Goal: Task Accomplishment & Management: Use online tool/utility

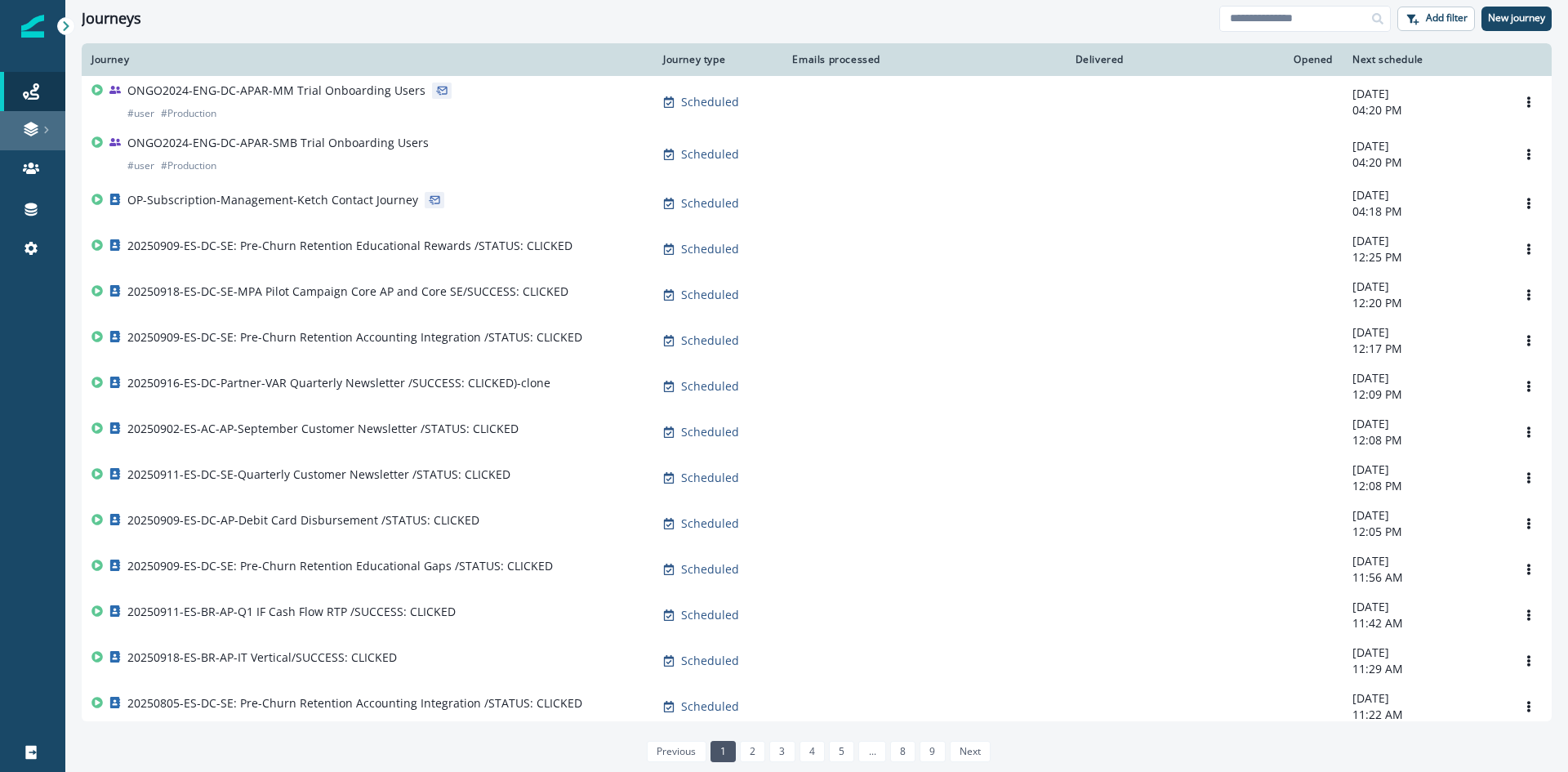
click at [35, 135] on icon at bounding box center [31, 128] width 16 height 16
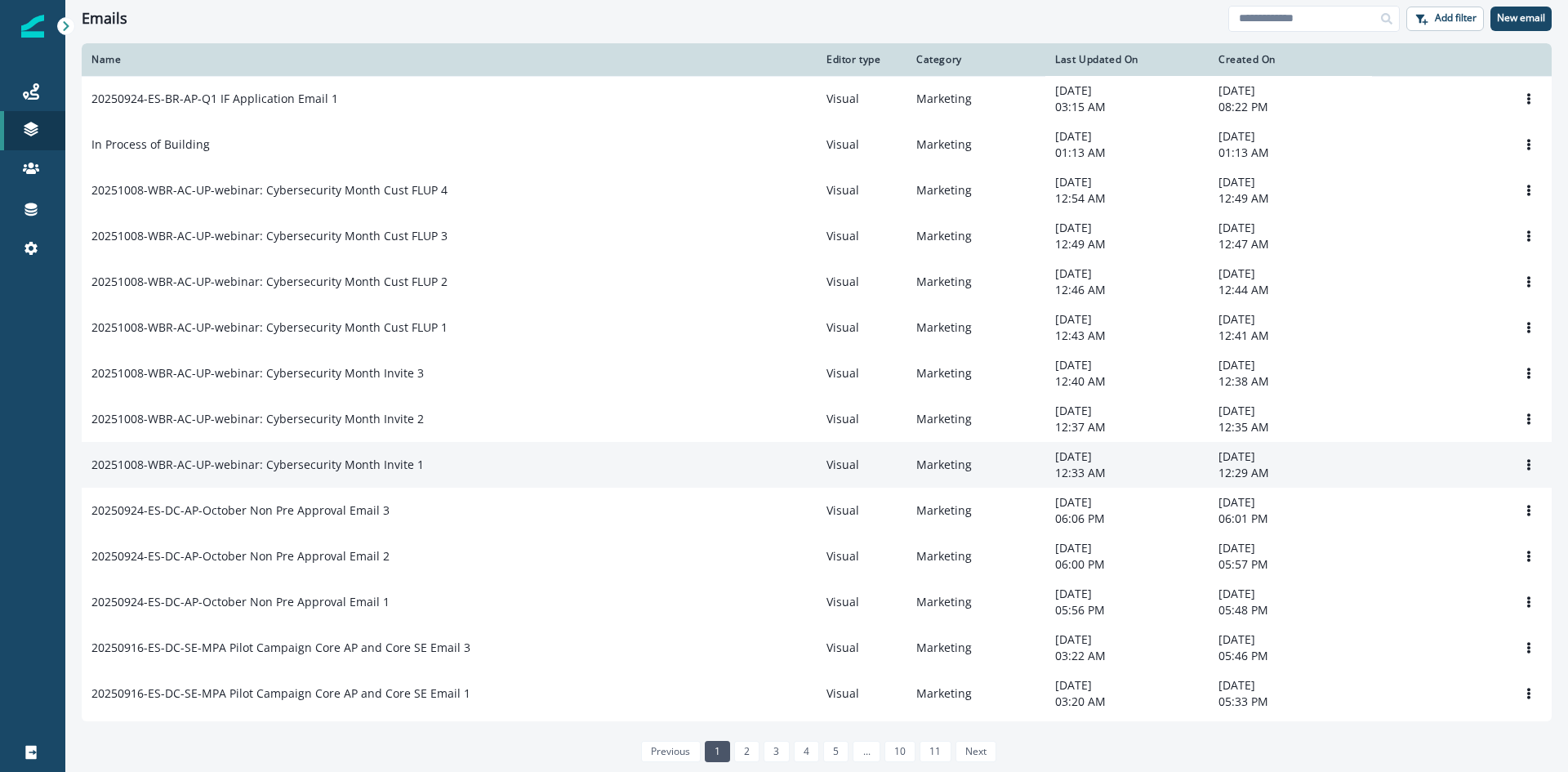
click at [479, 473] on div "20251008-WBR-AC-UP-webinar: Cybersecurity Month Invite 1" at bounding box center [449, 464] width 716 height 16
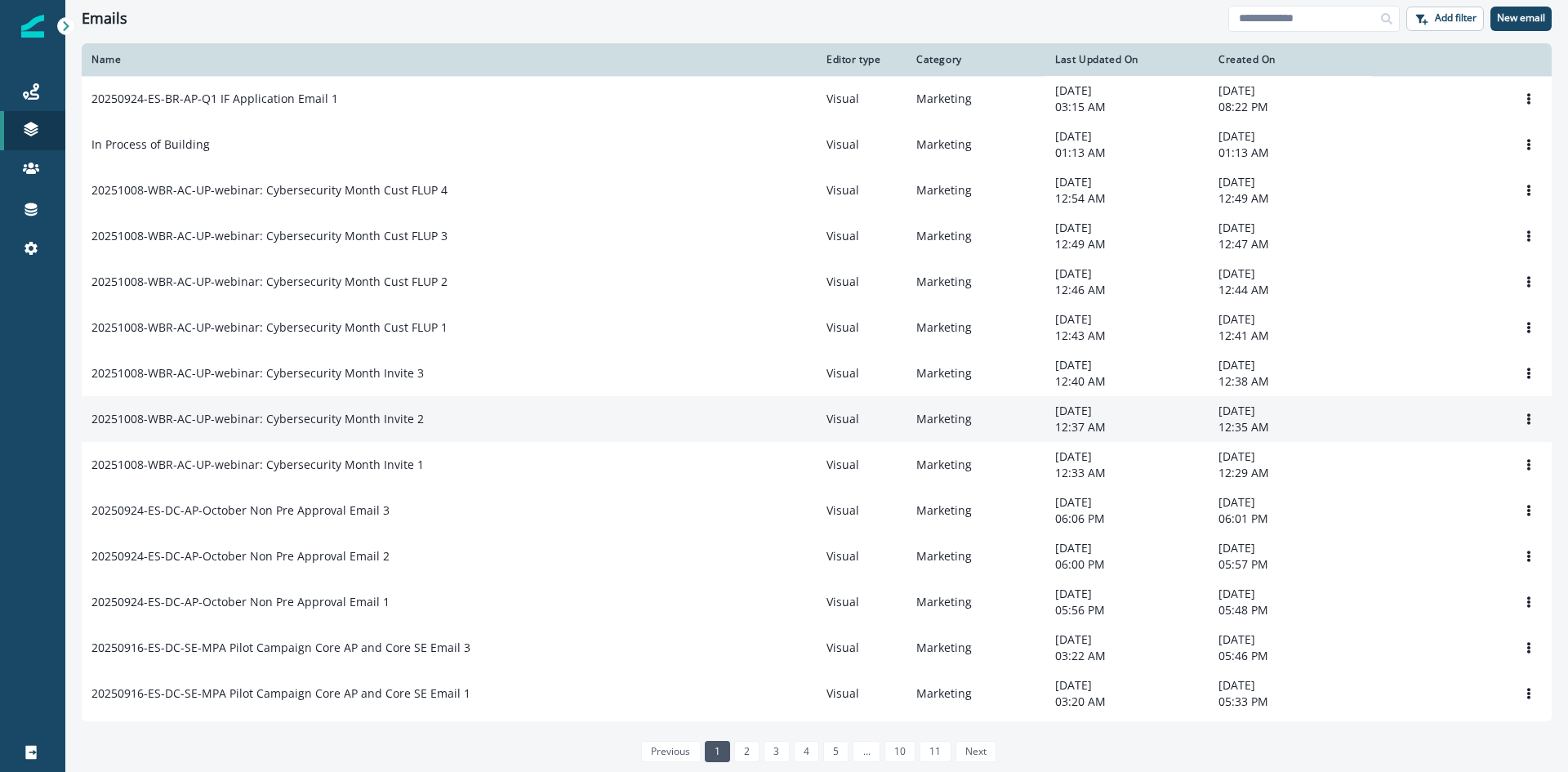
click at [398, 434] on td "20251008-WBR-AC-UP-webinar: Cybersecurity Month Invite 2" at bounding box center [449, 419] width 735 height 46
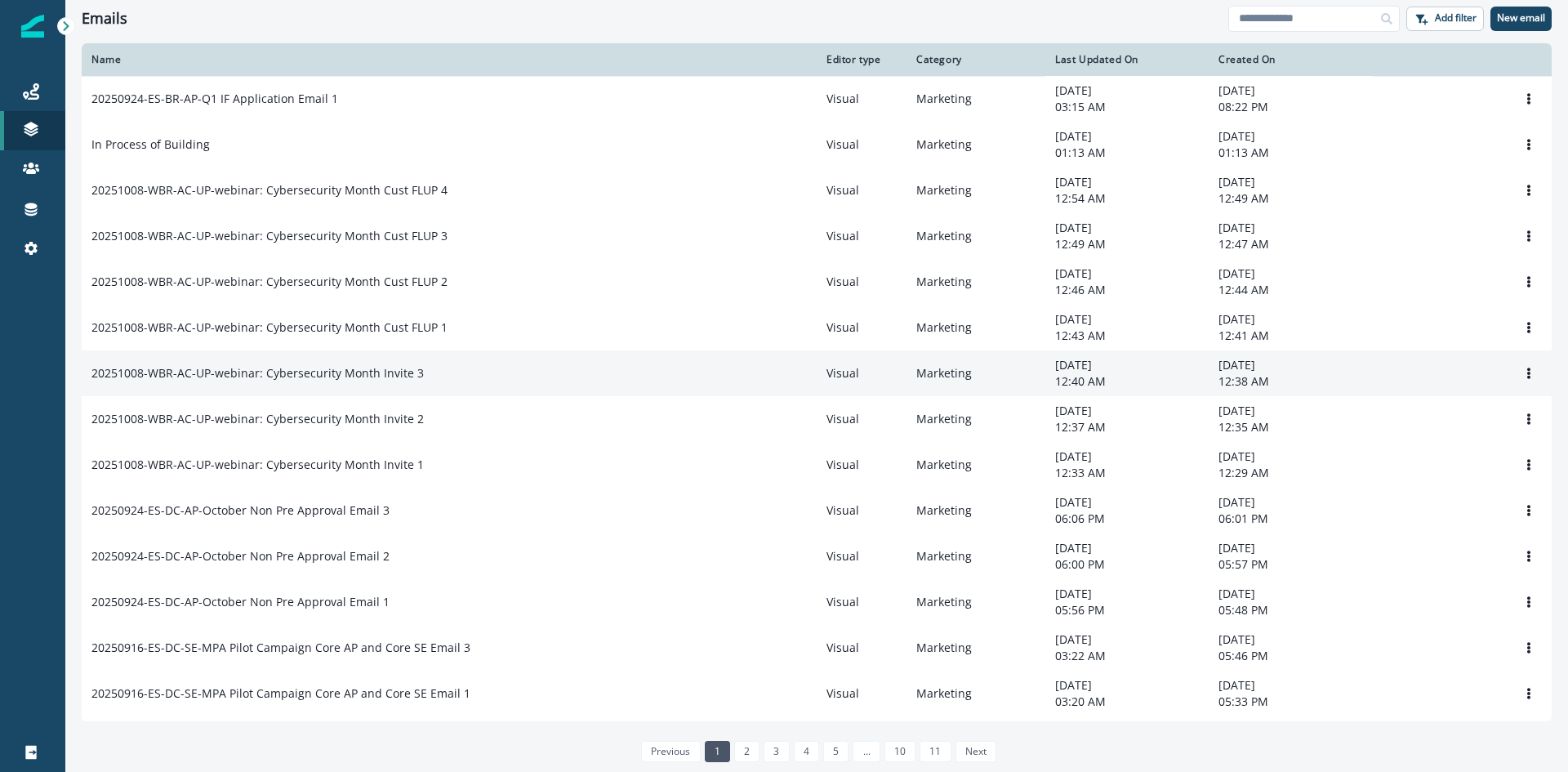
click at [396, 382] on p "20251008-WBR-AC-UP-webinar: Cybersecurity Month Invite 3" at bounding box center [258, 373] width 333 height 16
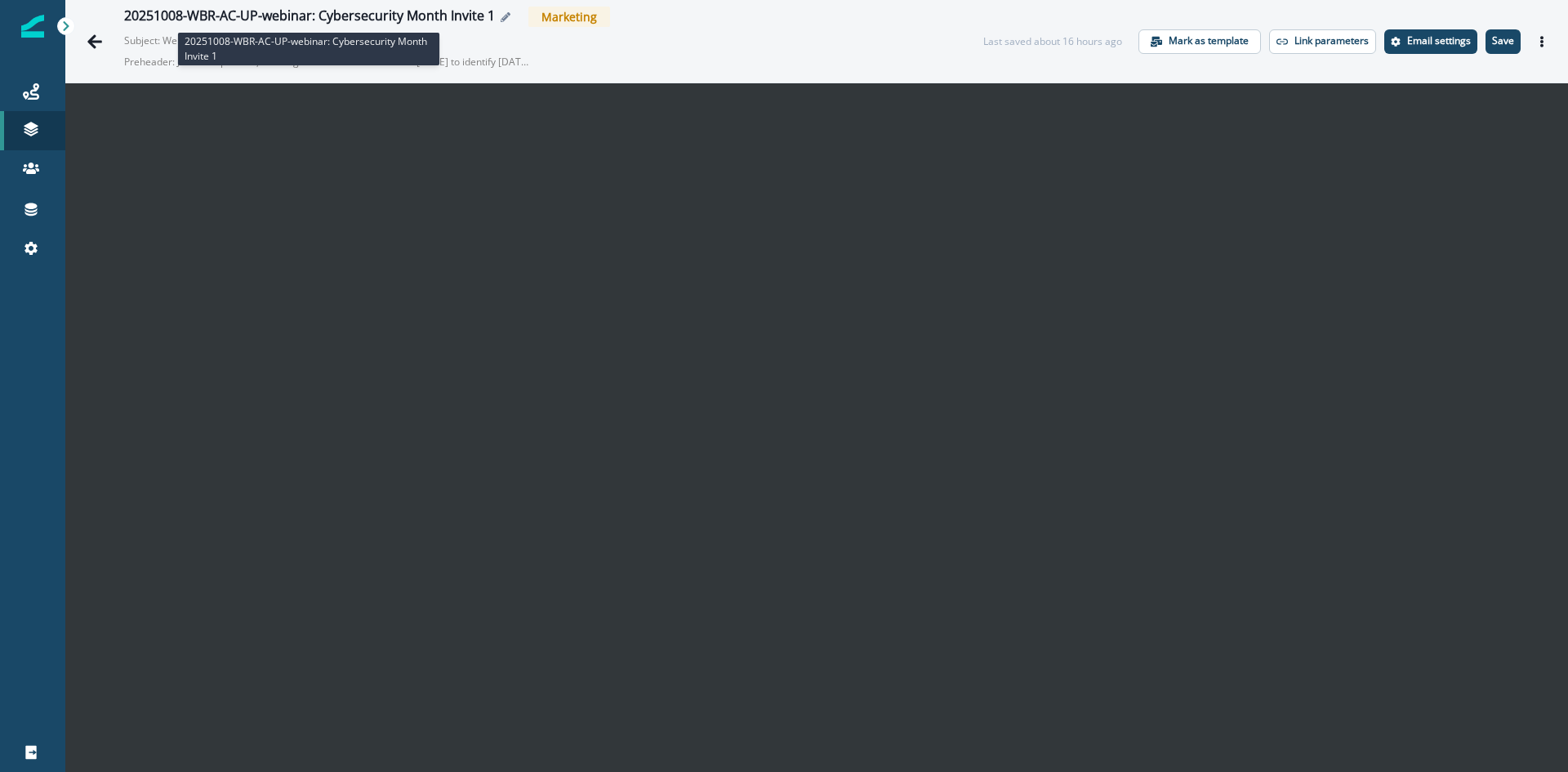
click at [392, 16] on div "20251008-WBR-AC-UP-webinar: Cybersecurity Month Invite 1" at bounding box center [309, 16] width 370 height 18
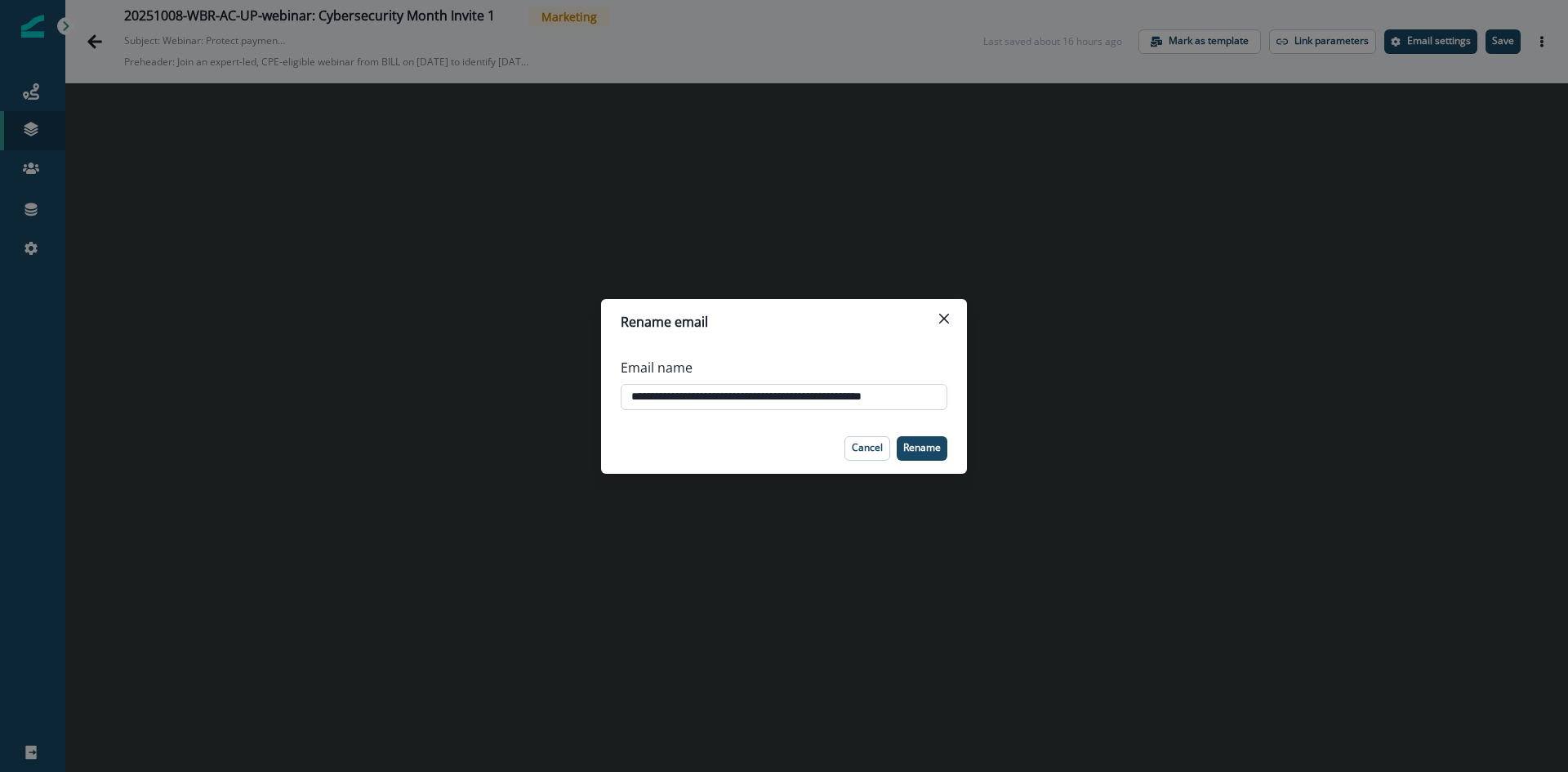
click at [937, 397] on input "**********" at bounding box center [784, 397] width 327 height 26
click at [859, 439] on button "Cancel" at bounding box center [867, 448] width 46 height 24
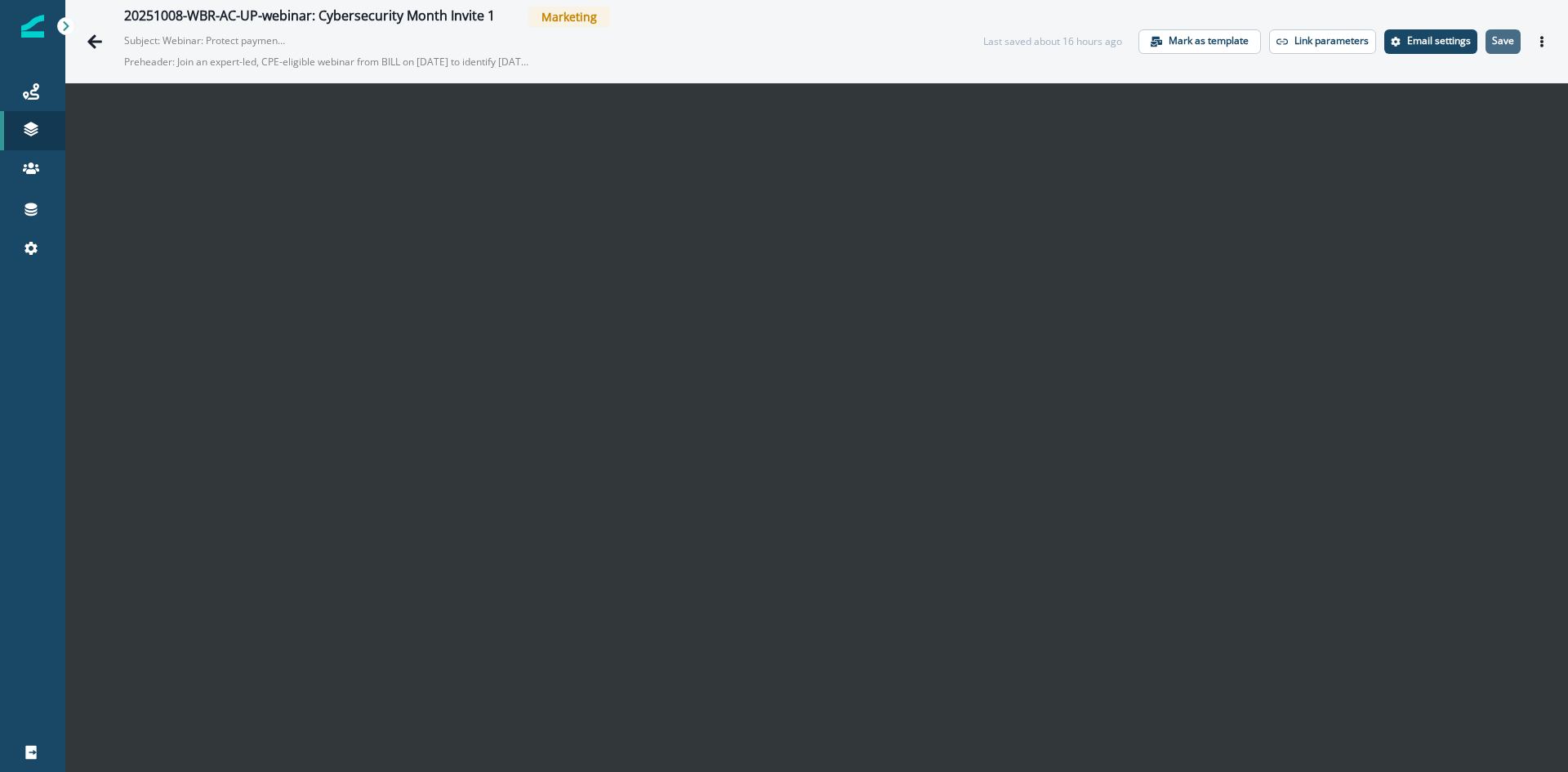
click at [1496, 40] on p "Save" at bounding box center [1503, 40] width 22 height 11
click at [1539, 51] on button "Actions" at bounding box center [1542, 41] width 26 height 24
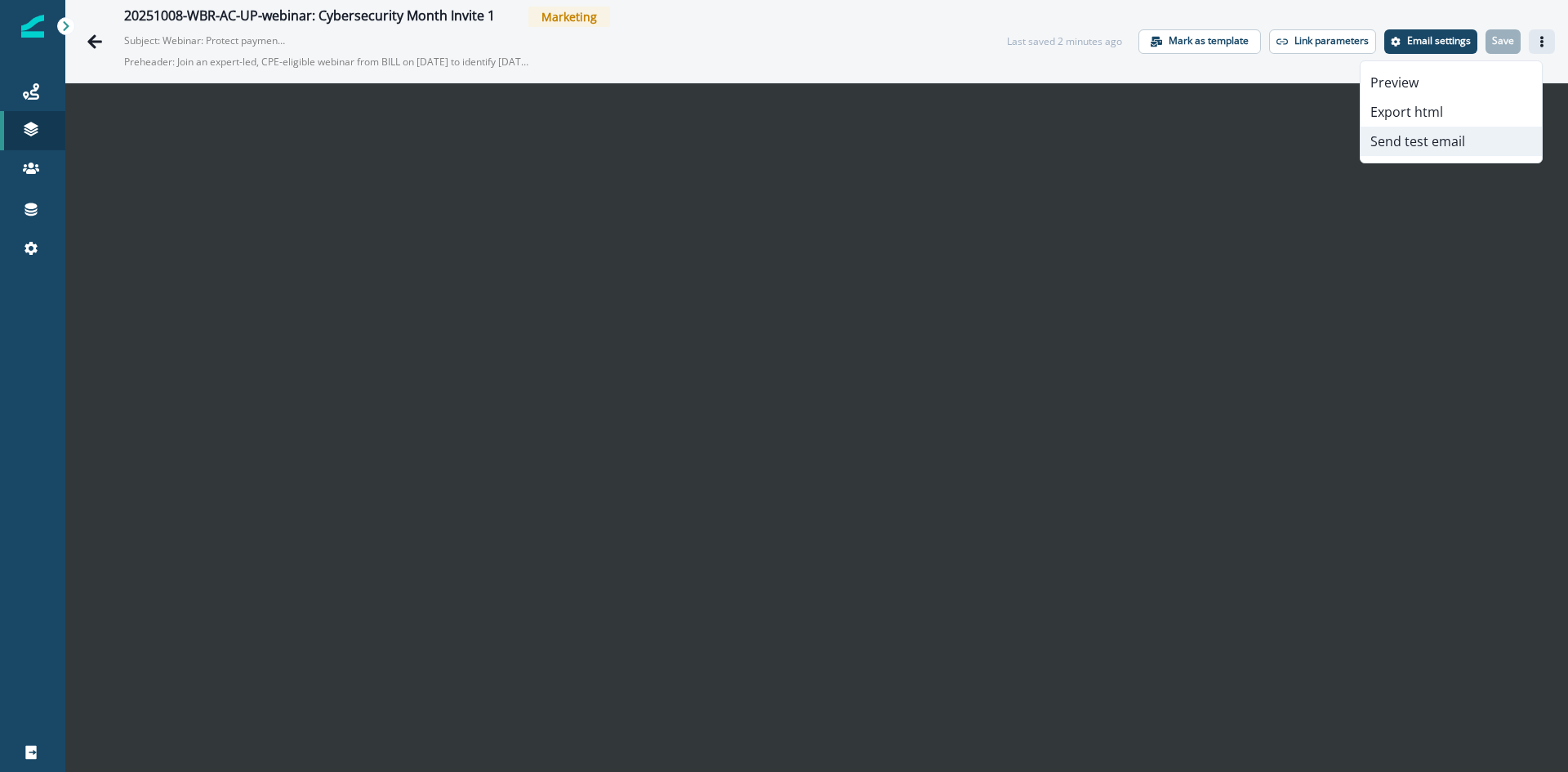
click at [1423, 135] on button "Send test email" at bounding box center [1451, 141] width 181 height 29
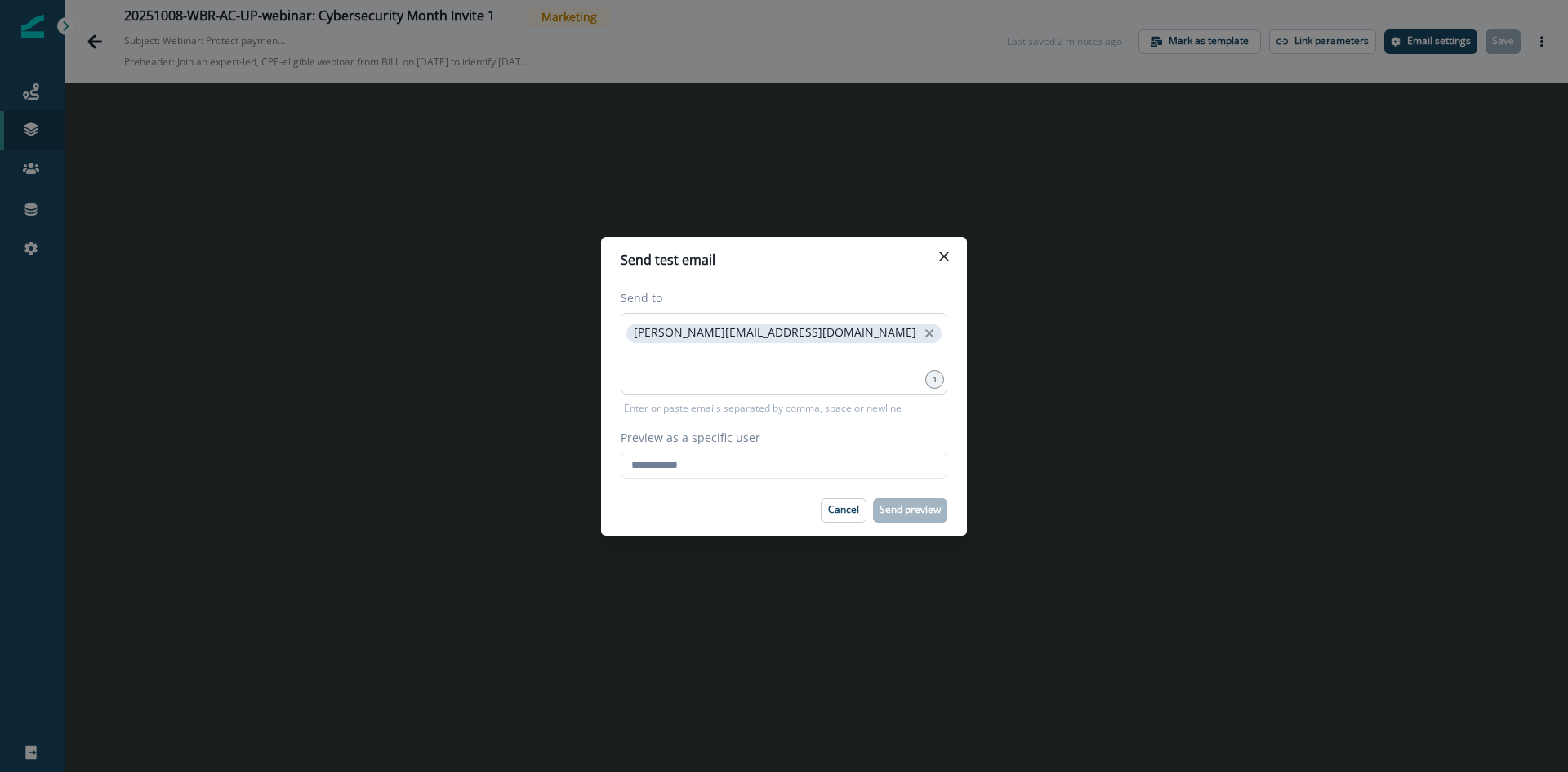
click at [842, 343] on div "[PERSON_NAME][EMAIL_ADDRESS][DOMAIN_NAME]" at bounding box center [784, 353] width 327 height 82
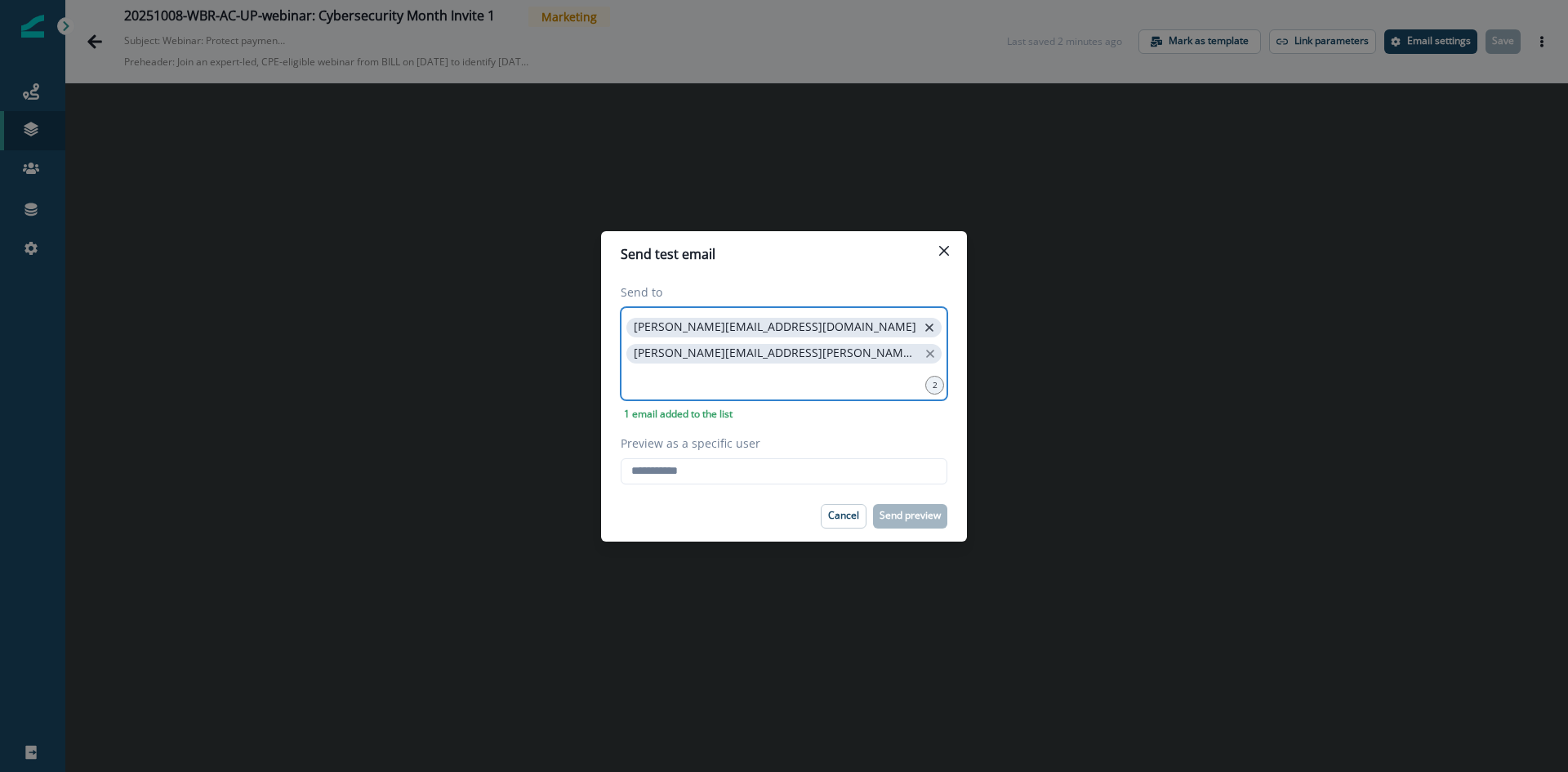
click at [922, 333] on icon "close" at bounding box center [929, 327] width 15 height 15
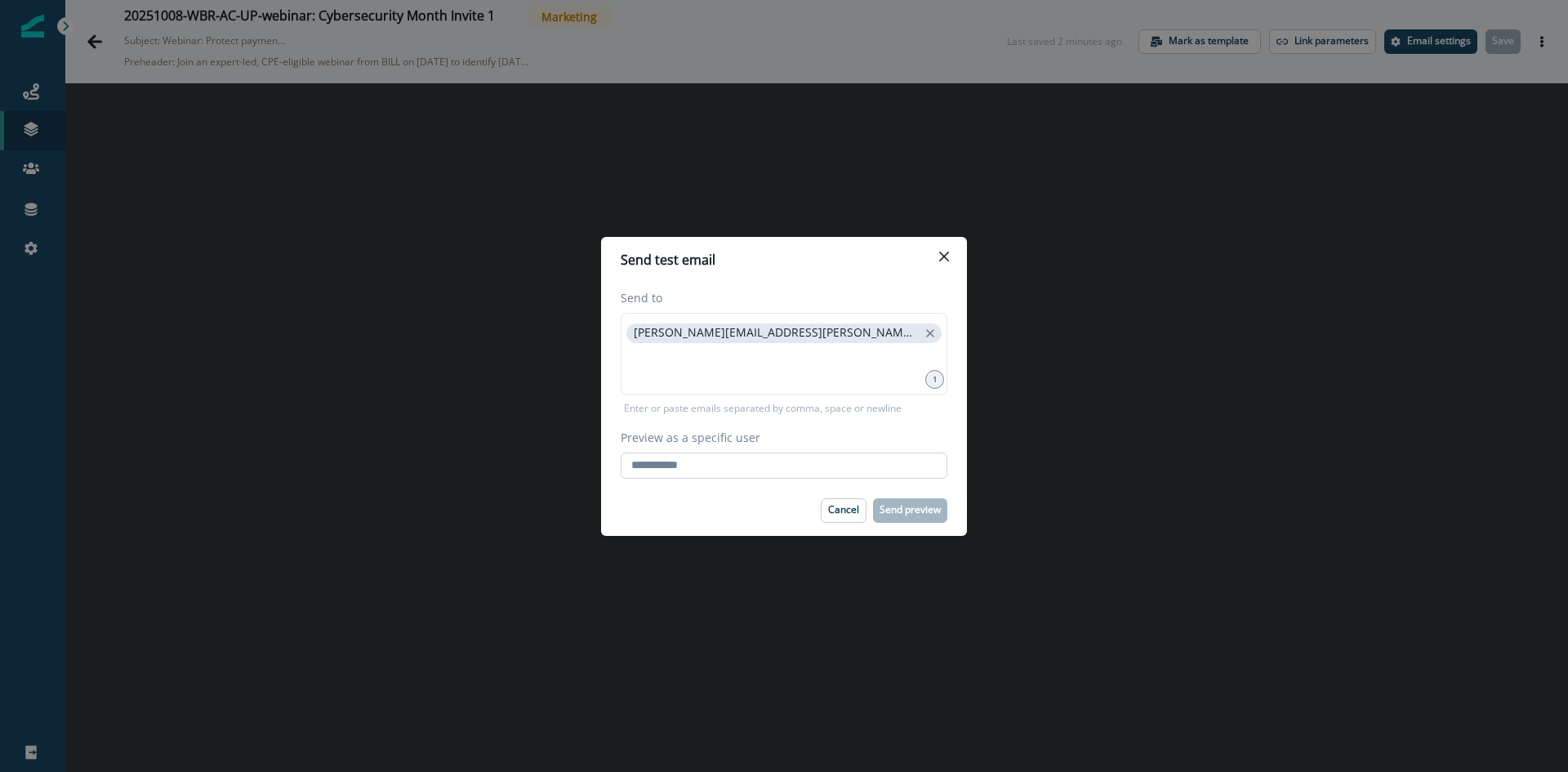
click at [717, 463] on input "Preview as a specific user" at bounding box center [784, 465] width 327 height 26
type input "**********"
click at [921, 511] on p "Send preview" at bounding box center [910, 509] width 61 height 11
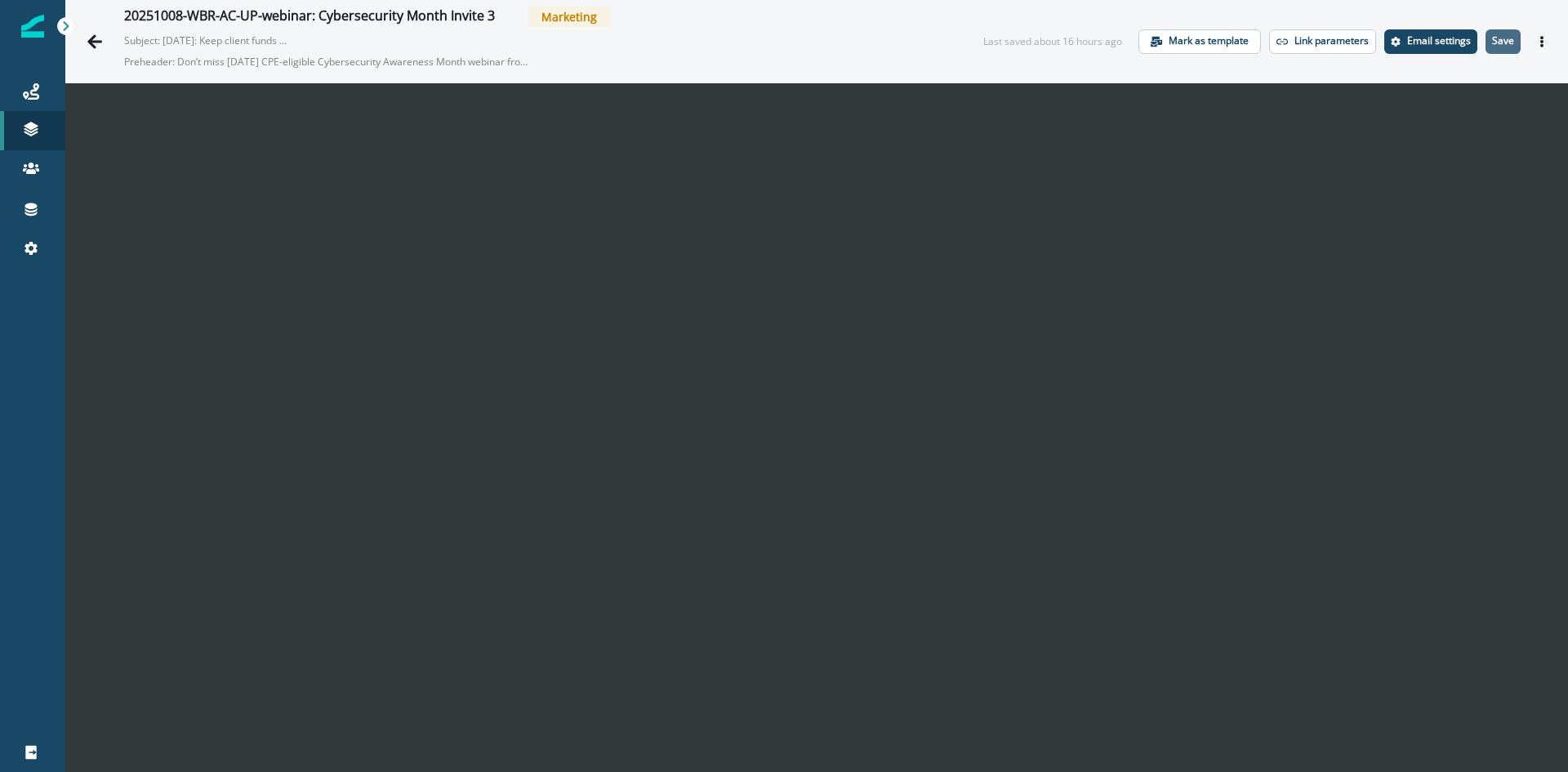
click at [1492, 40] on p "Save" at bounding box center [1503, 40] width 22 height 11
click at [1536, 38] on icon "Actions" at bounding box center [1541, 41] width 11 height 11
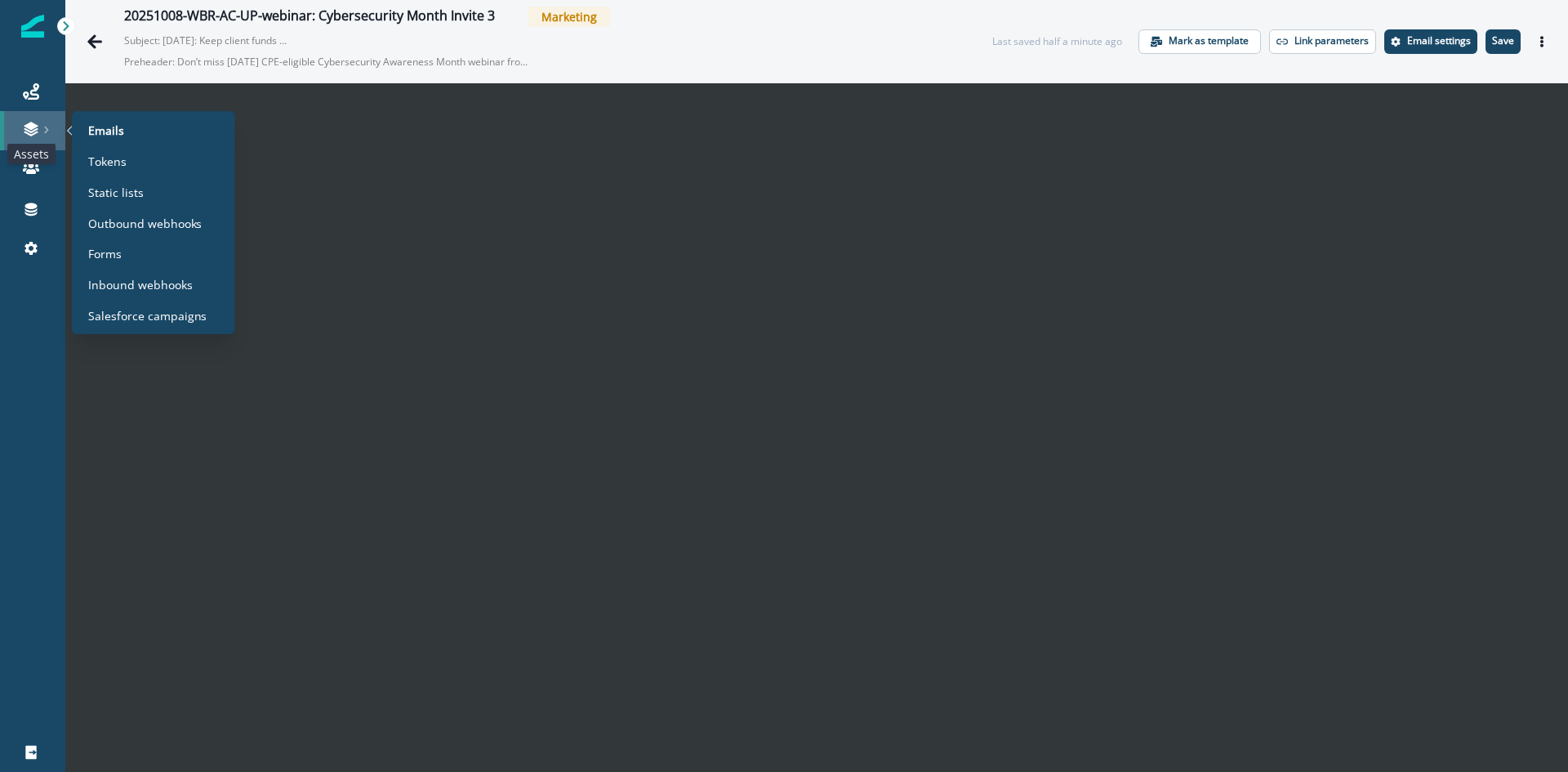
click at [35, 131] on icon at bounding box center [30, 131] width 14 height 5
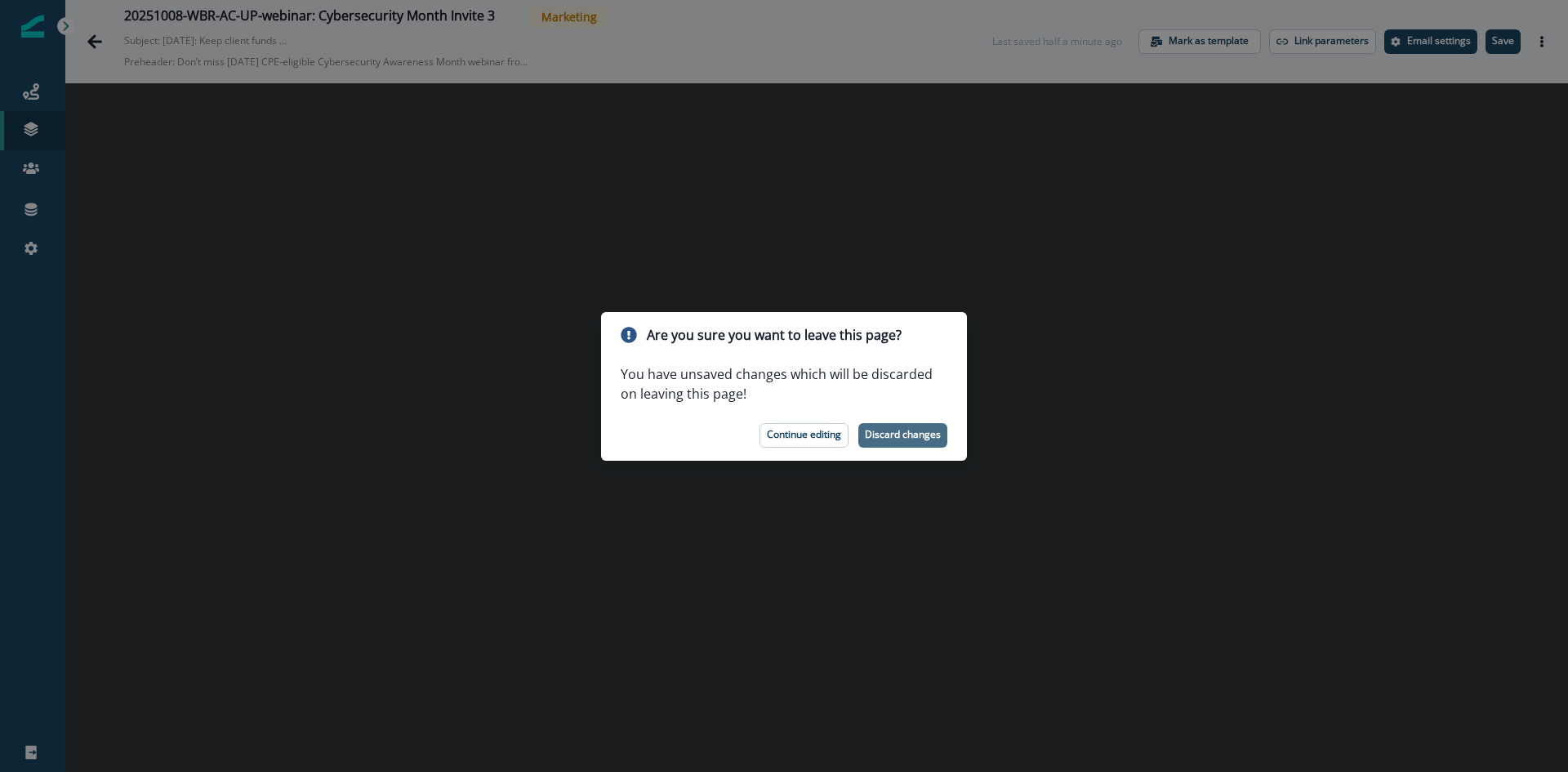
click at [900, 437] on p "Discard changes" at bounding box center [903, 434] width 76 height 11
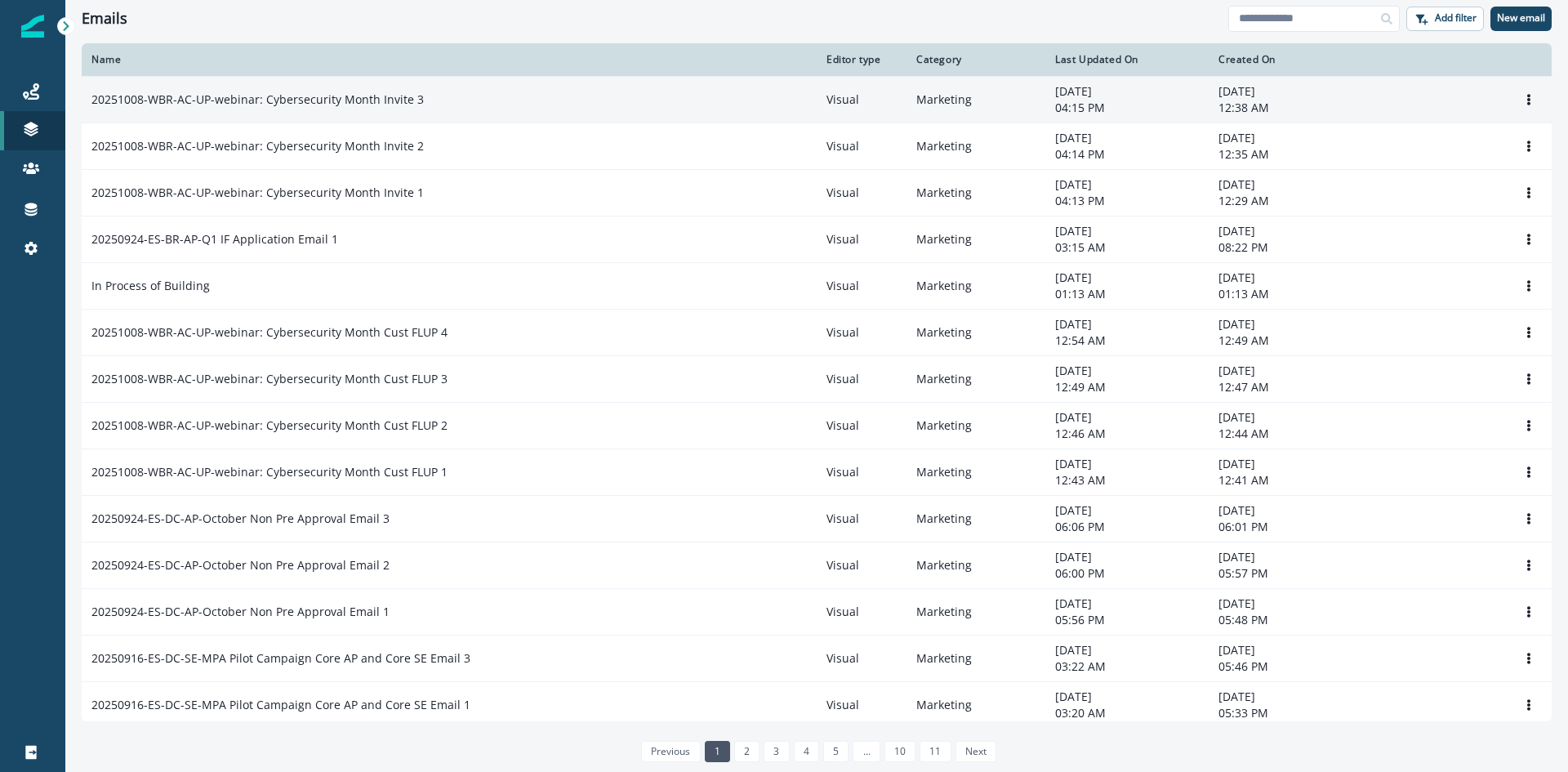
click at [392, 107] on p "20251008-WBR-AC-UP-webinar: Cybersecurity Month Invite 3" at bounding box center [258, 99] width 333 height 16
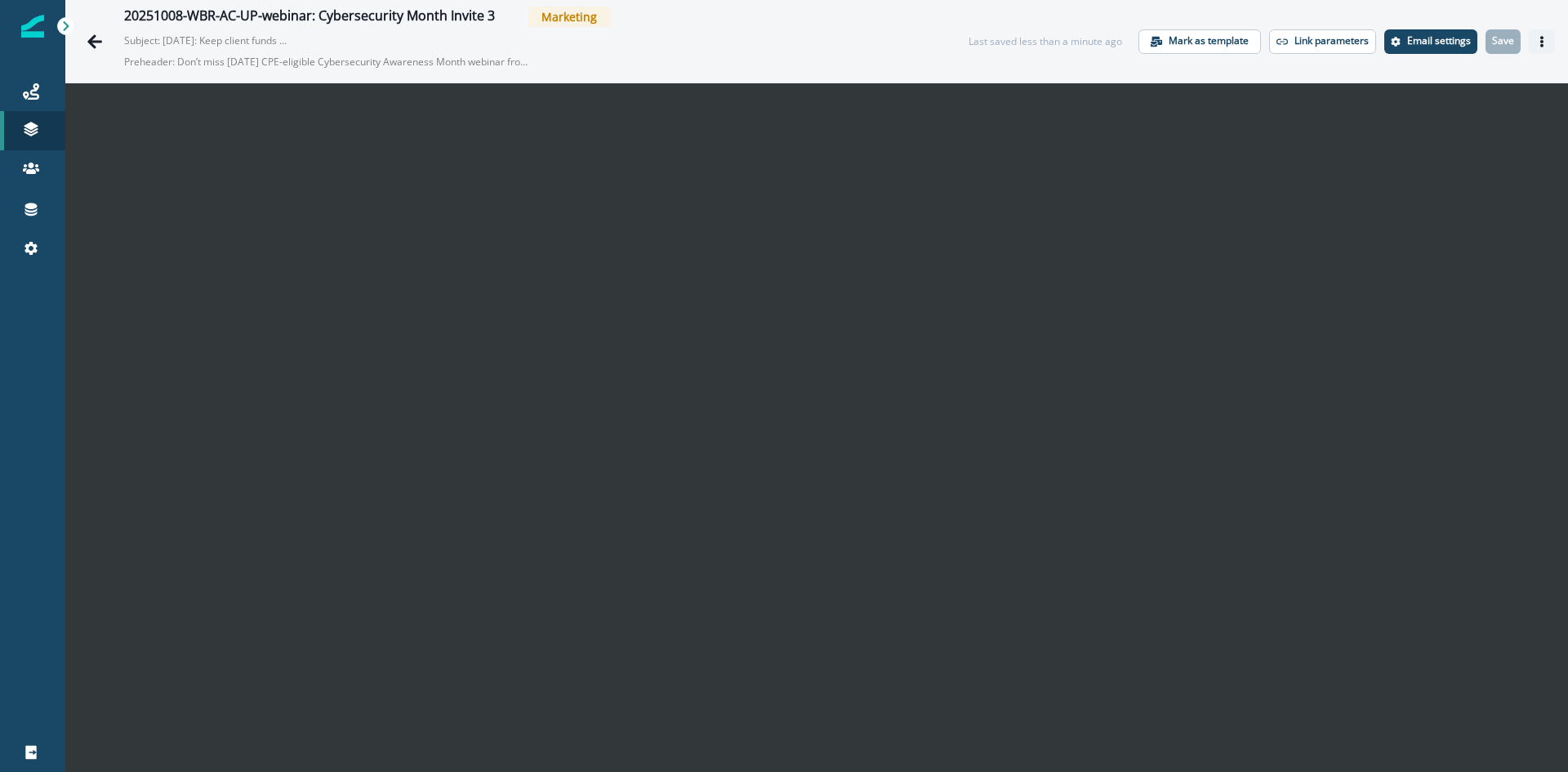
click at [1536, 40] on icon "Actions" at bounding box center [1541, 41] width 11 height 11
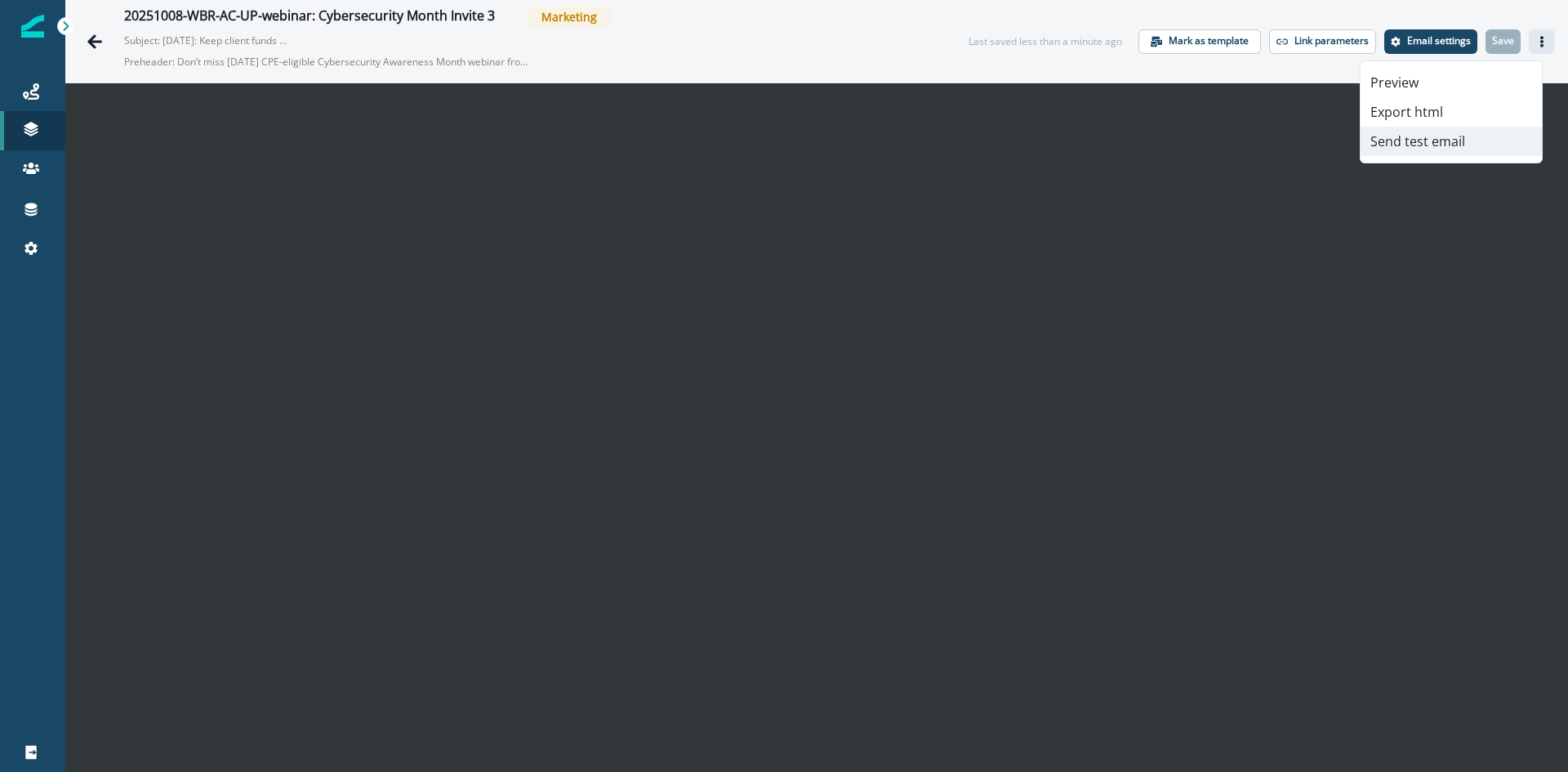
click at [1457, 146] on button "Send test email" at bounding box center [1451, 141] width 181 height 29
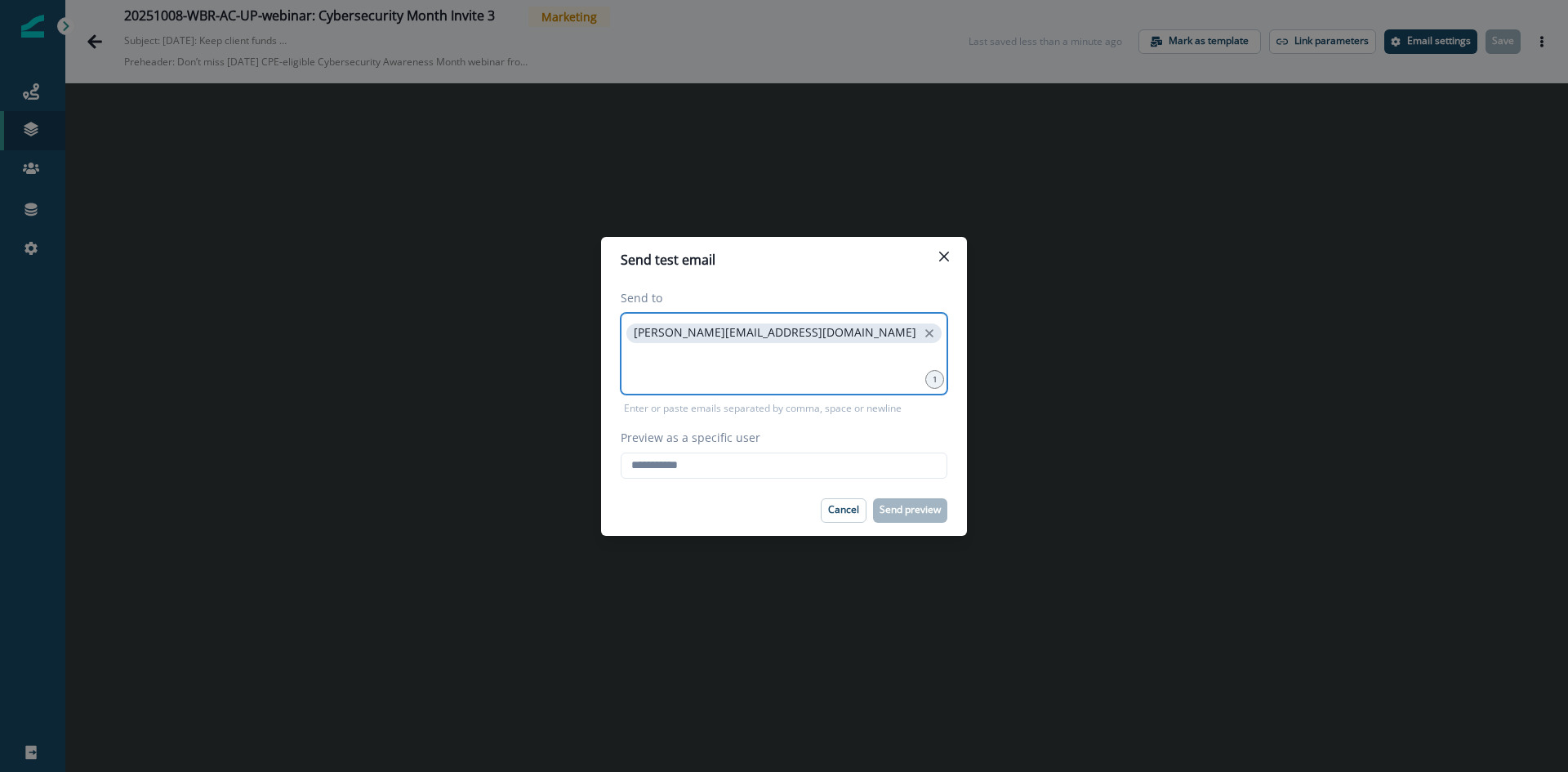
click at [829, 358] on input at bounding box center [784, 367] width 322 height 33
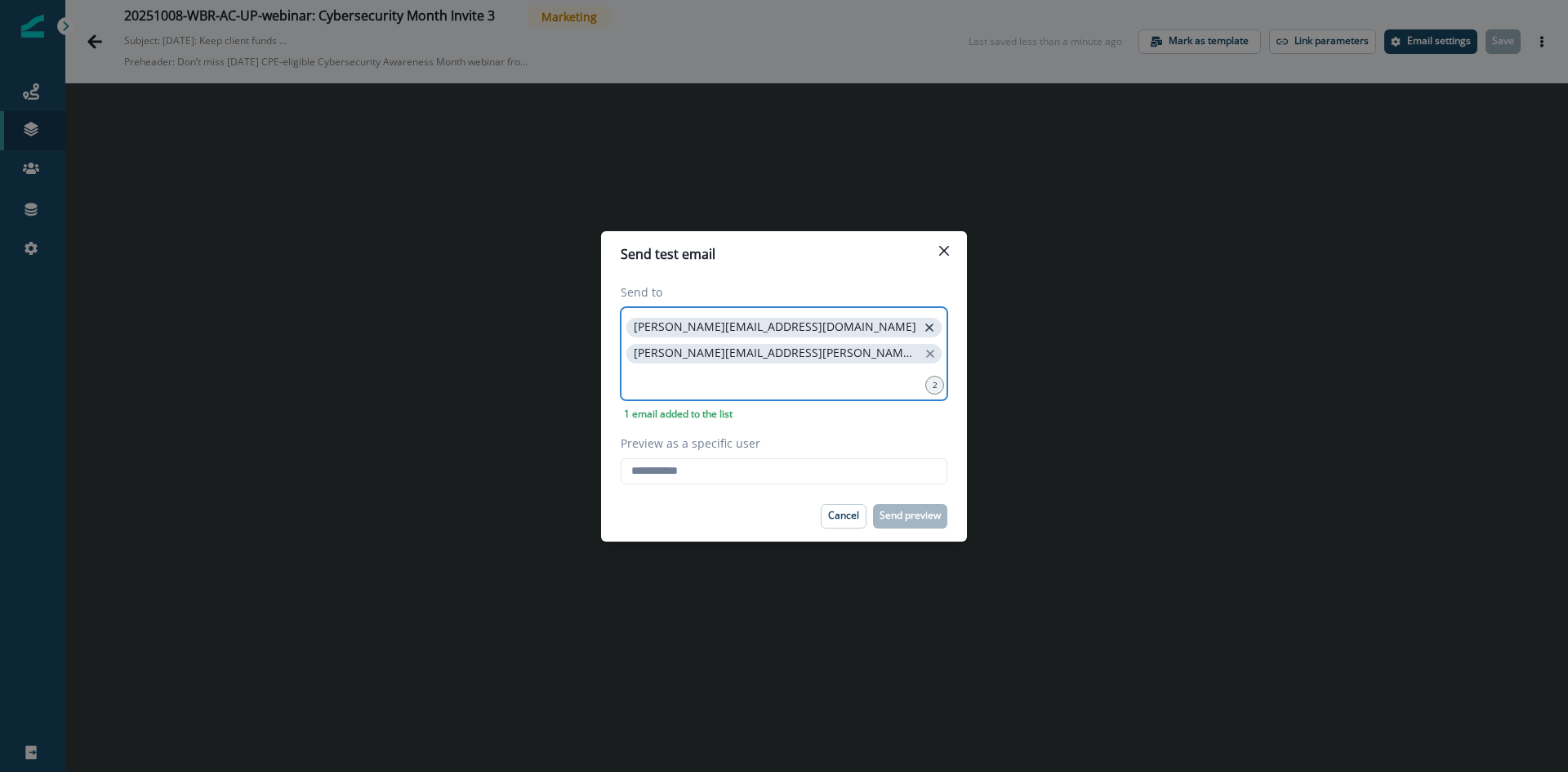
click at [922, 335] on icon "close" at bounding box center [929, 327] width 15 height 15
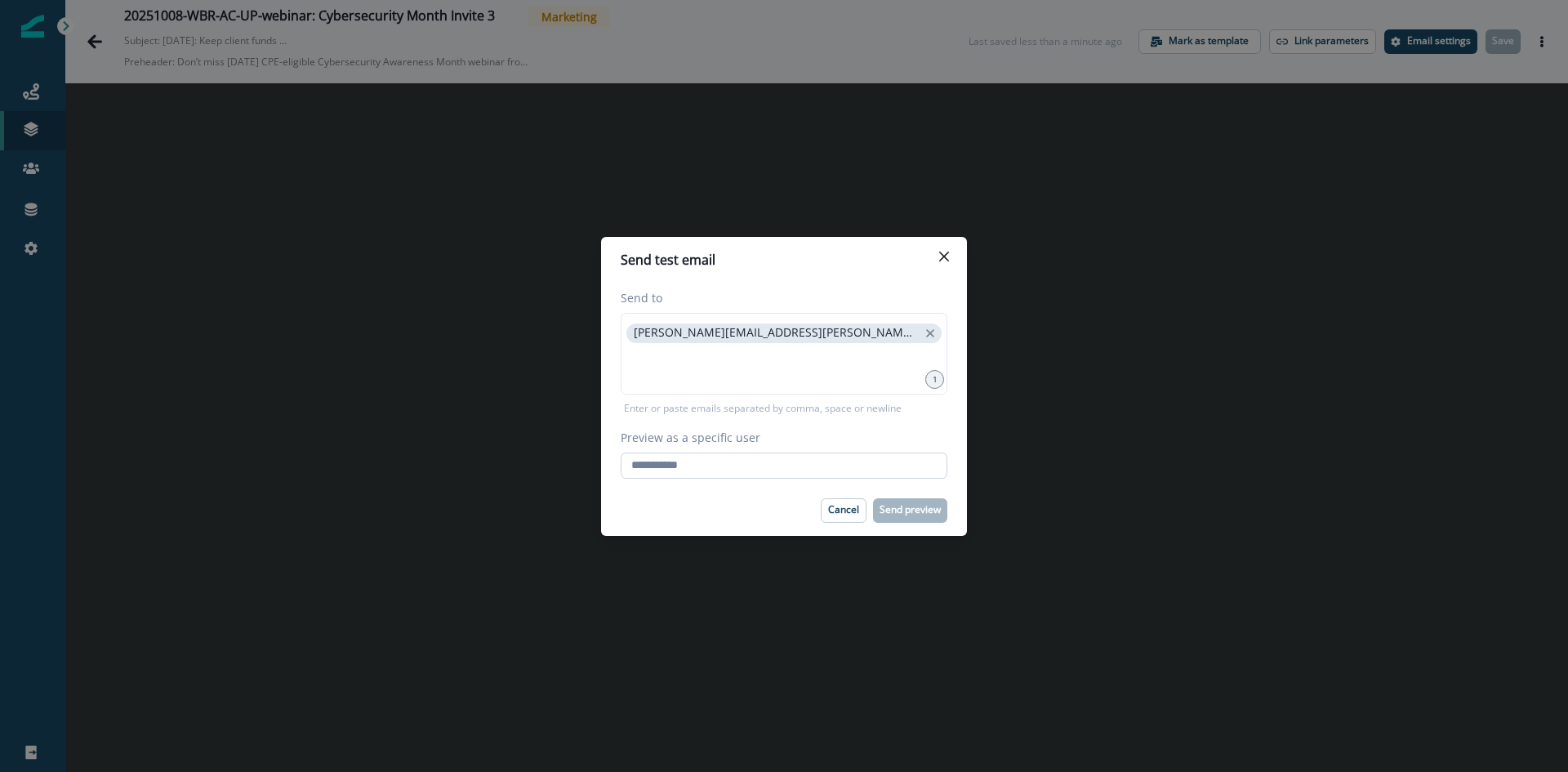
click at [734, 464] on input "Preview as a specific user" at bounding box center [784, 465] width 327 height 26
type input "**********"
click at [936, 514] on p "Send preview" at bounding box center [910, 509] width 61 height 11
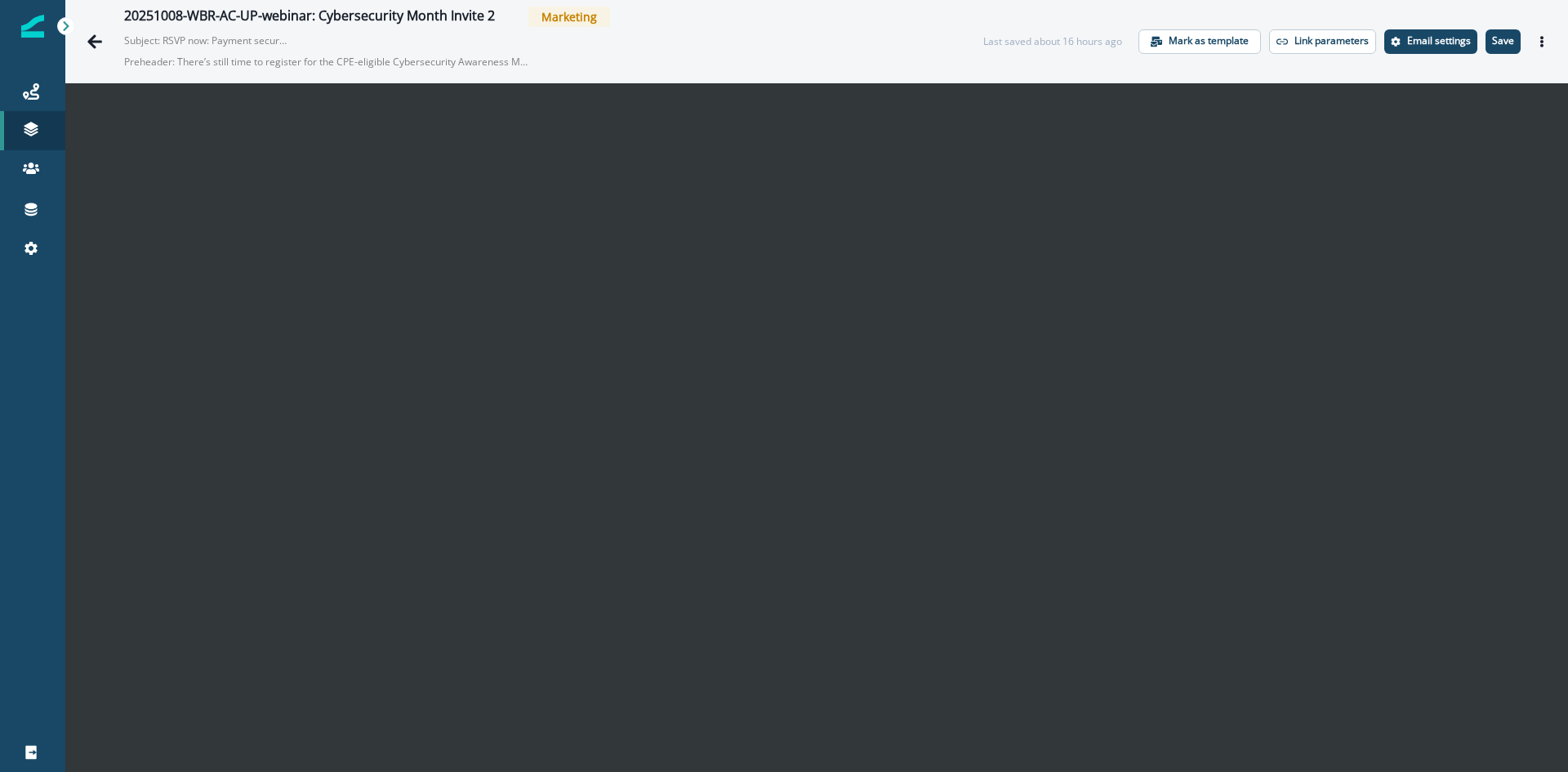
click at [1492, 40] on p "Save" at bounding box center [1503, 40] width 22 height 11
click at [1537, 38] on button "Actions" at bounding box center [1542, 41] width 26 height 24
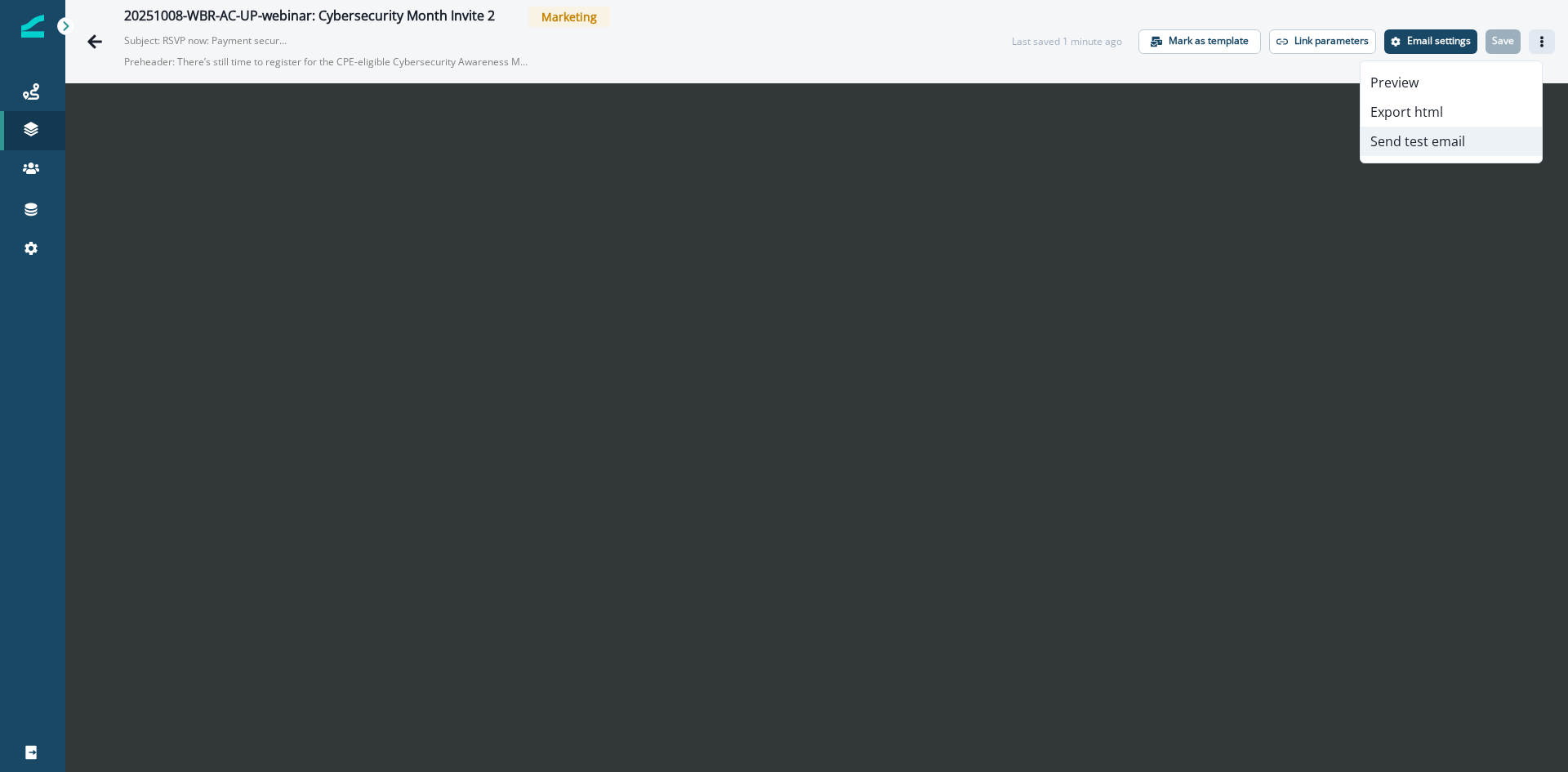
click at [1433, 144] on button "Send test email" at bounding box center [1451, 141] width 181 height 29
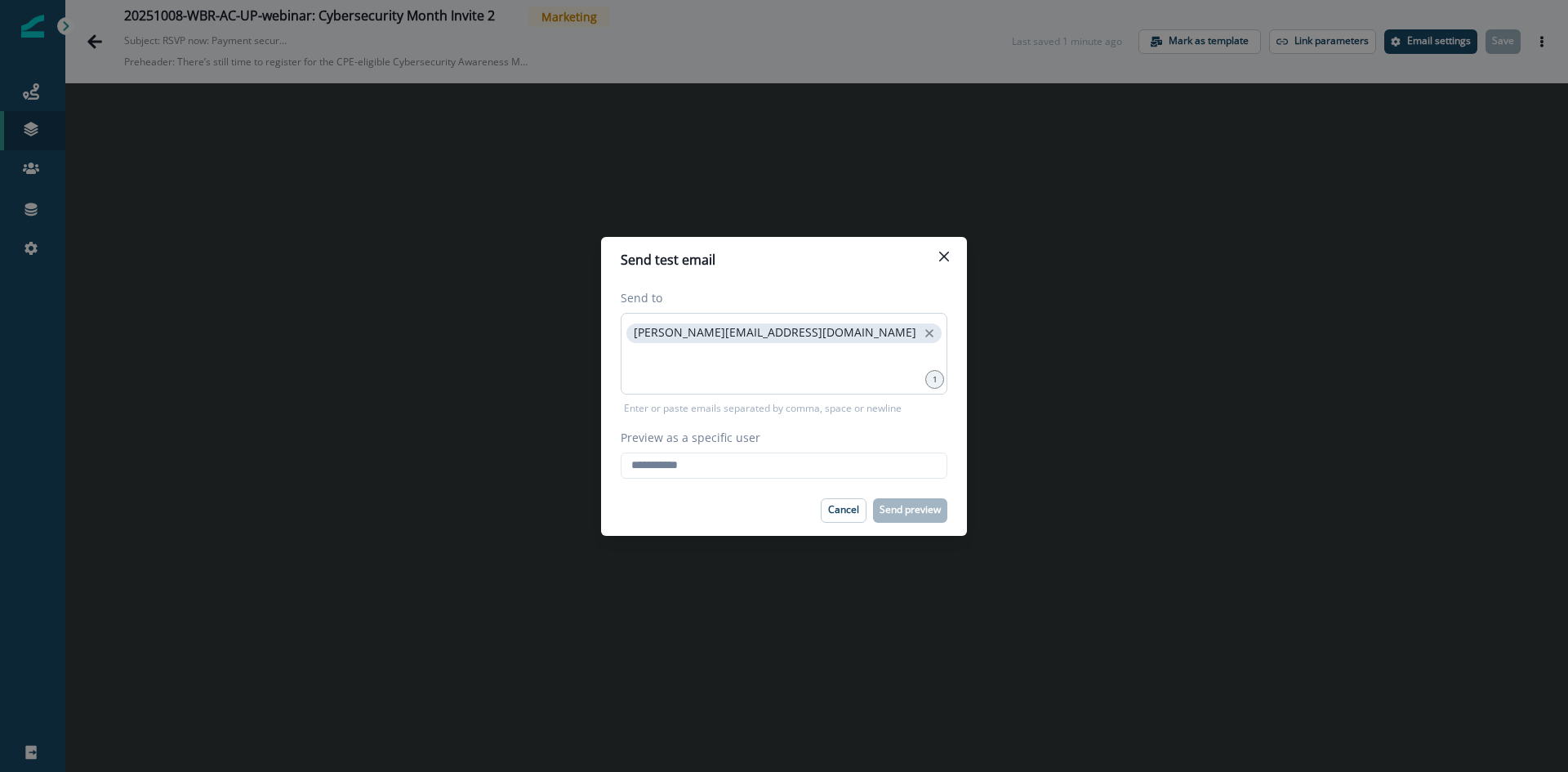
click at [812, 345] on div "[PERSON_NAME][EMAIL_ADDRESS][DOMAIN_NAME]" at bounding box center [784, 353] width 327 height 82
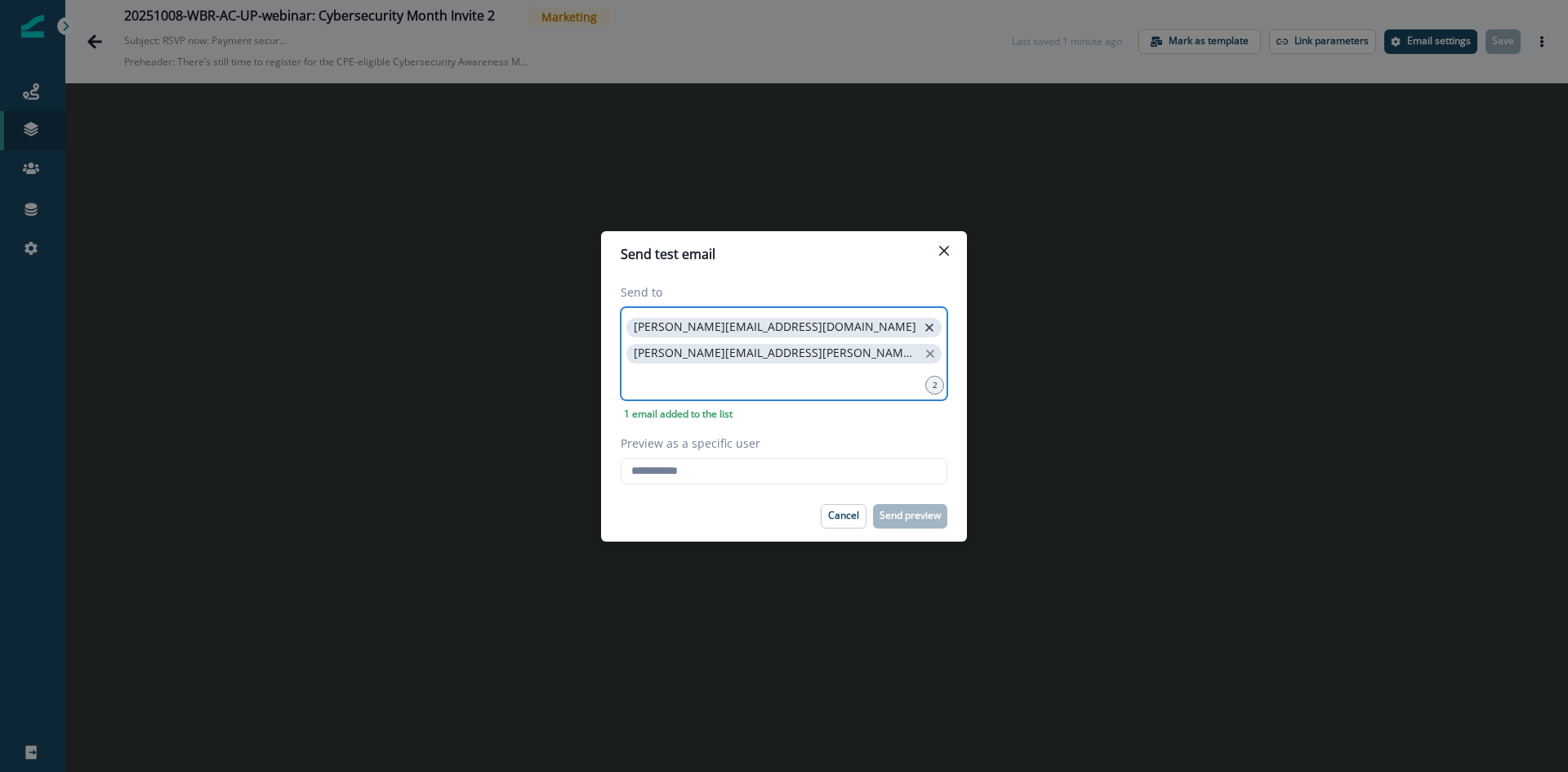
click at [925, 332] on icon "close" at bounding box center [929, 327] width 8 height 8
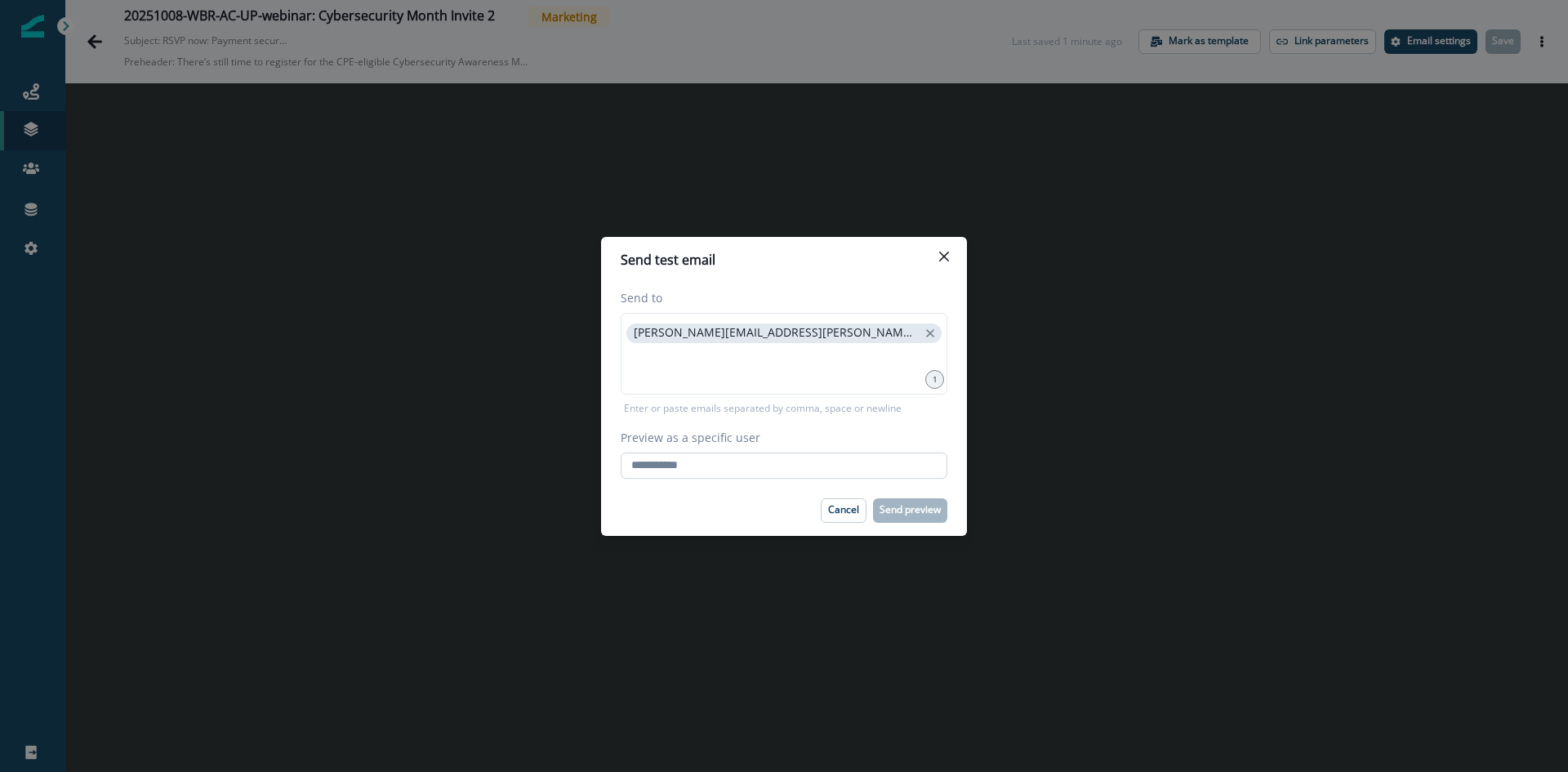
click at [721, 460] on input "Preview as a specific user" at bounding box center [784, 465] width 327 height 26
type input "**********"
click at [905, 512] on p "Send preview" at bounding box center [910, 509] width 61 height 11
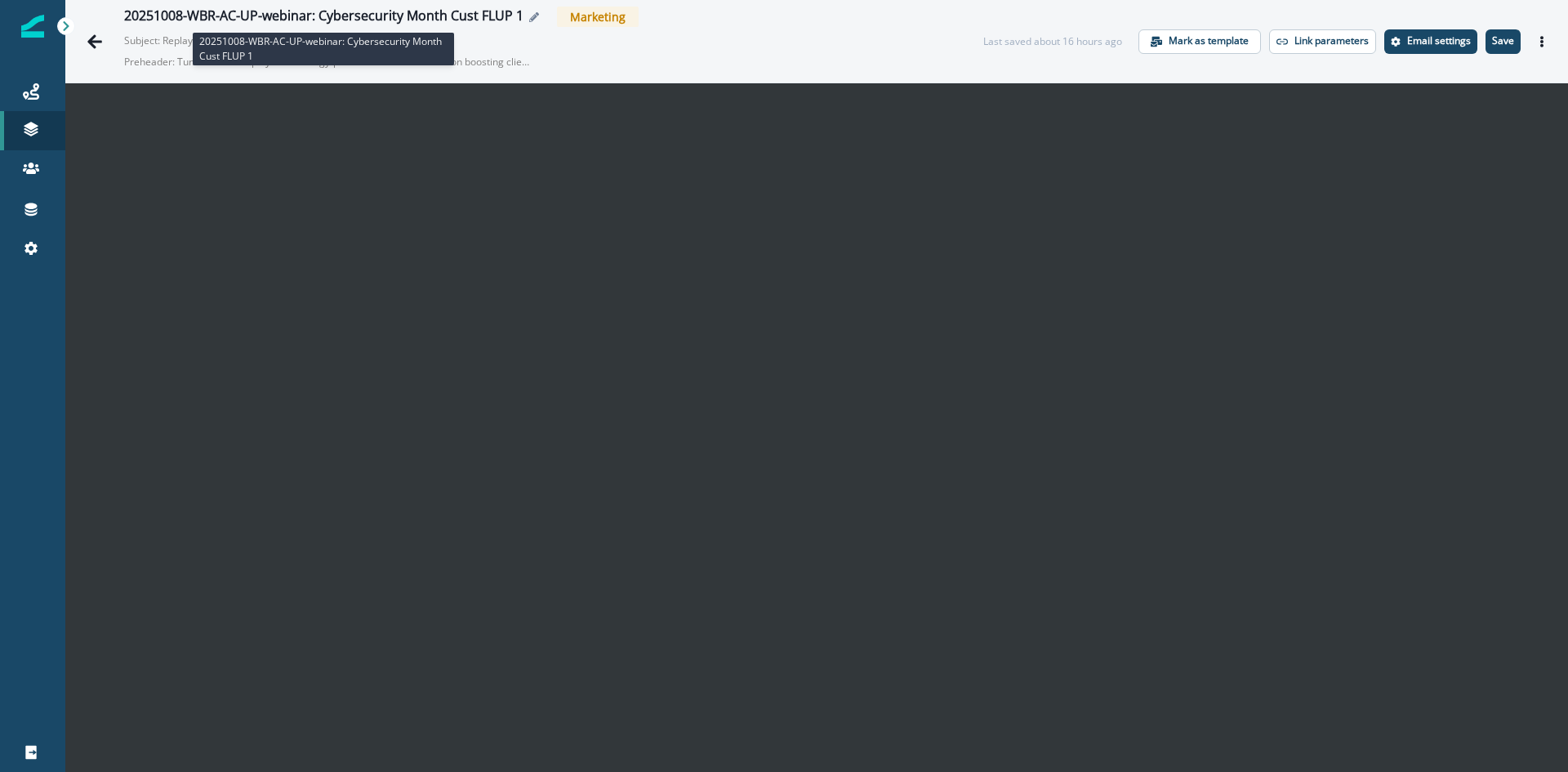
click at [444, 9] on div "20251008-WBR-AC-UP-webinar: Cybersecurity Month Cust FLUP 1" at bounding box center [324, 16] width 400 height 18
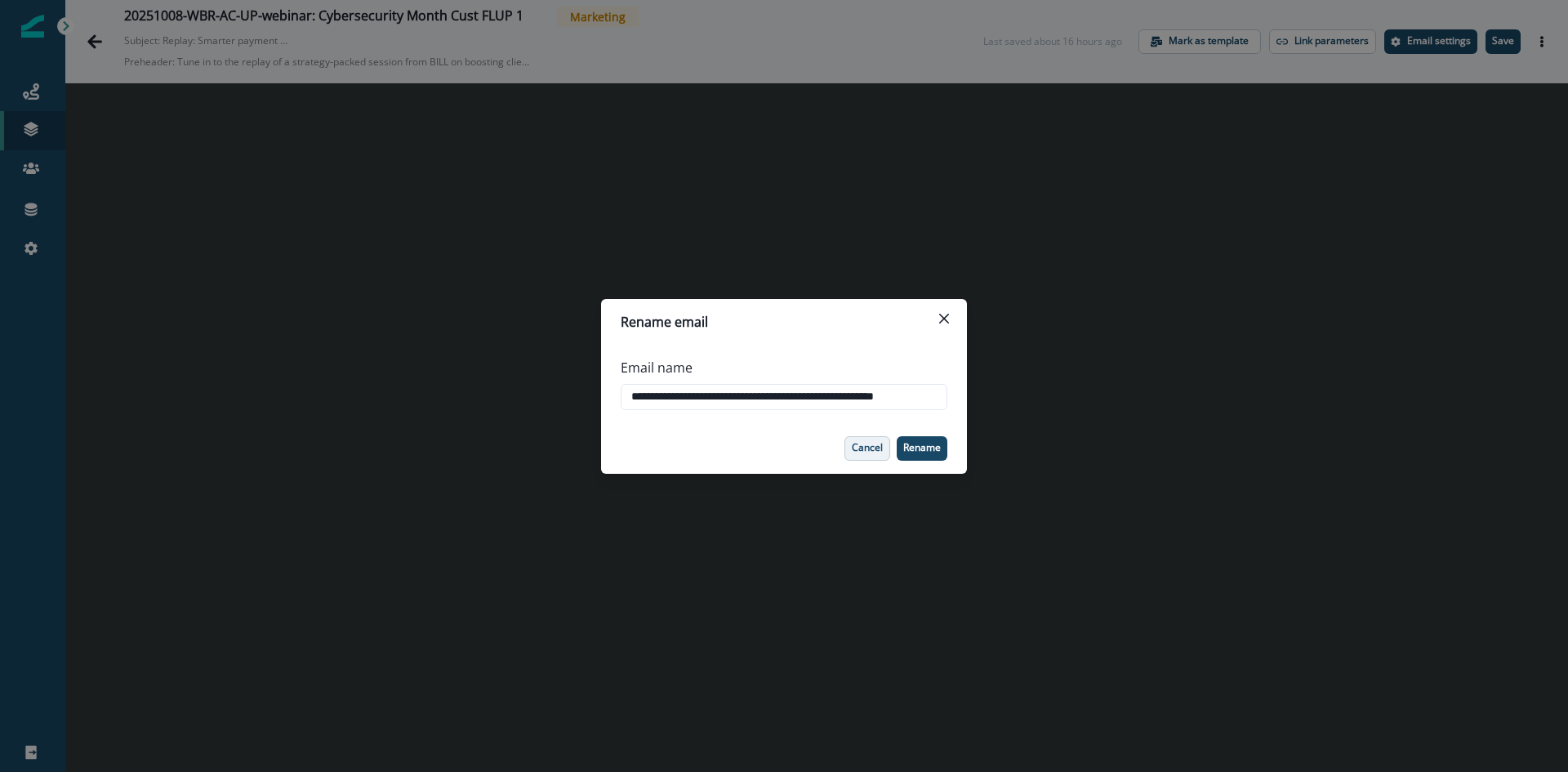
click at [861, 442] on p "Cancel" at bounding box center [868, 447] width 31 height 11
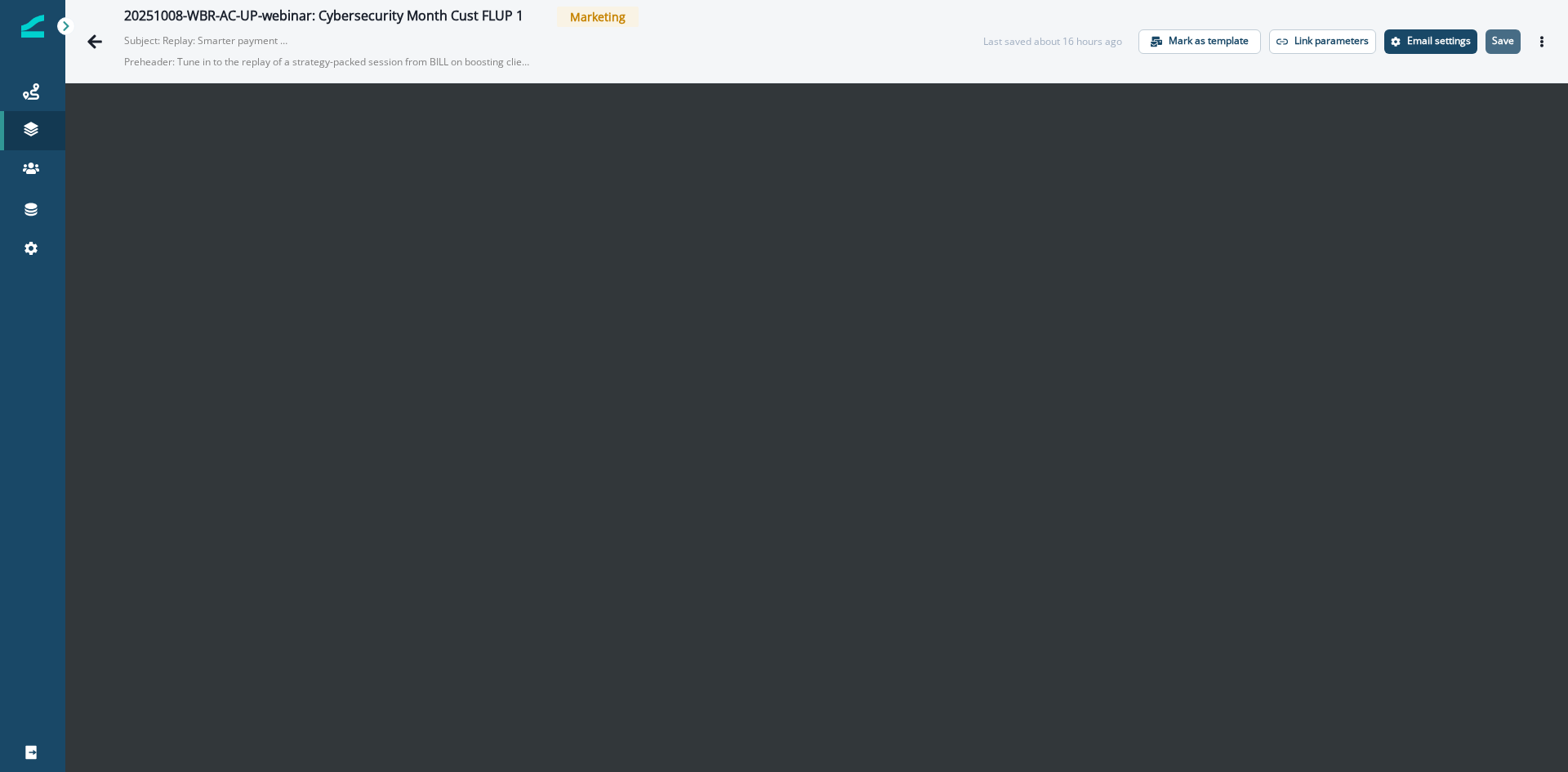
click at [1492, 42] on p "Save" at bounding box center [1503, 40] width 22 height 11
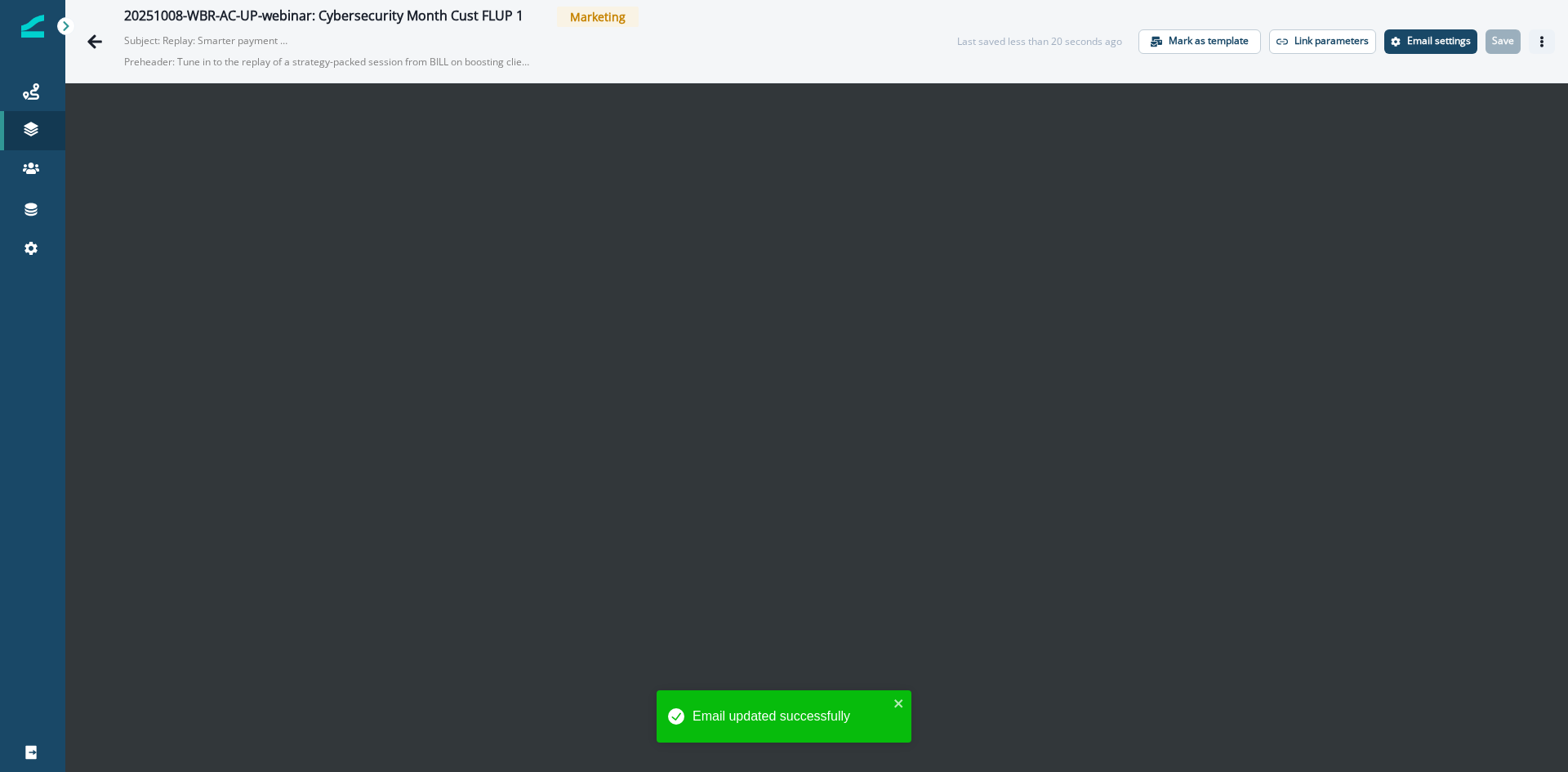
click at [1536, 36] on button "Actions" at bounding box center [1542, 41] width 26 height 24
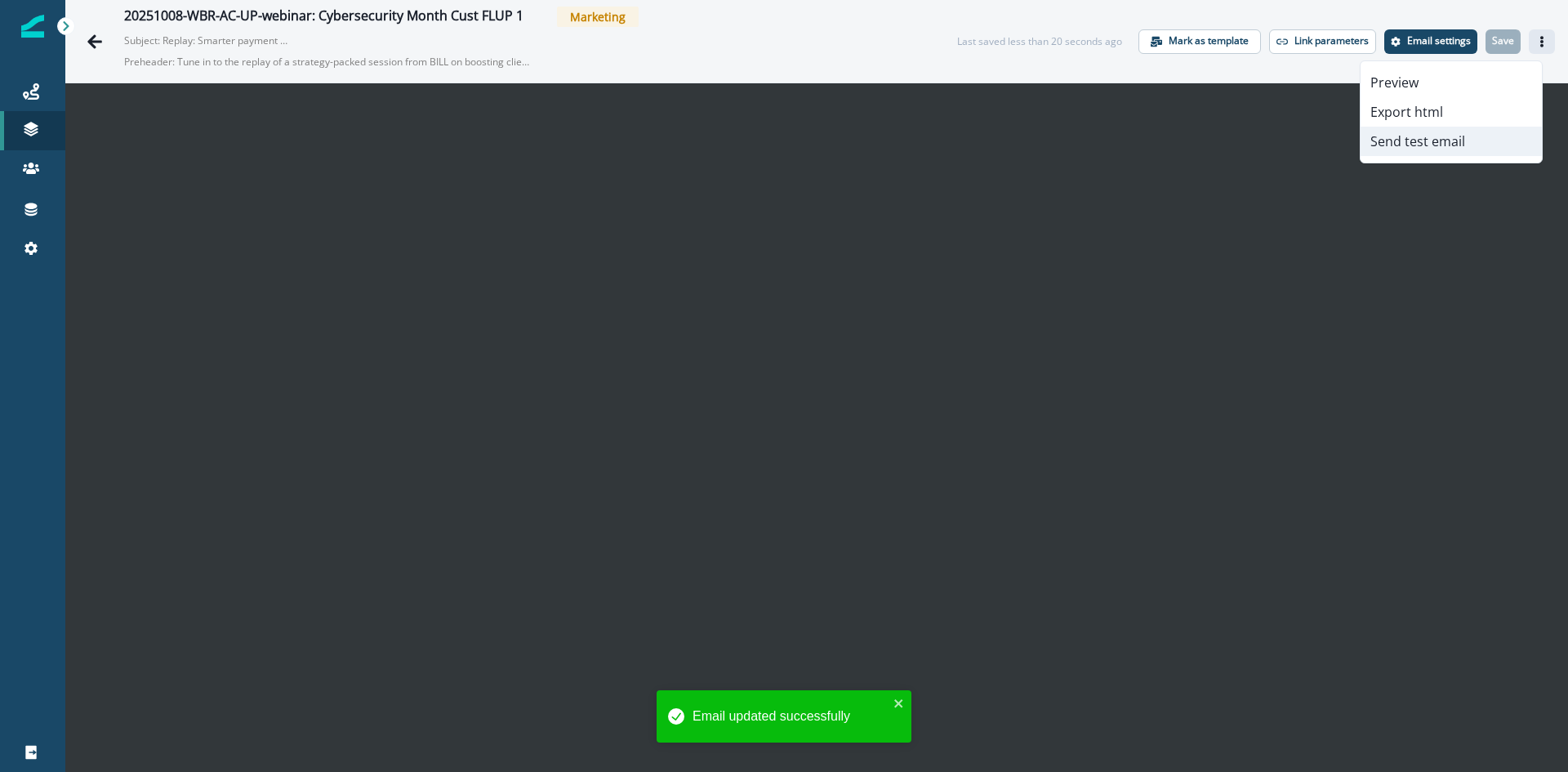
click at [1431, 144] on button "Send test email" at bounding box center [1451, 141] width 181 height 29
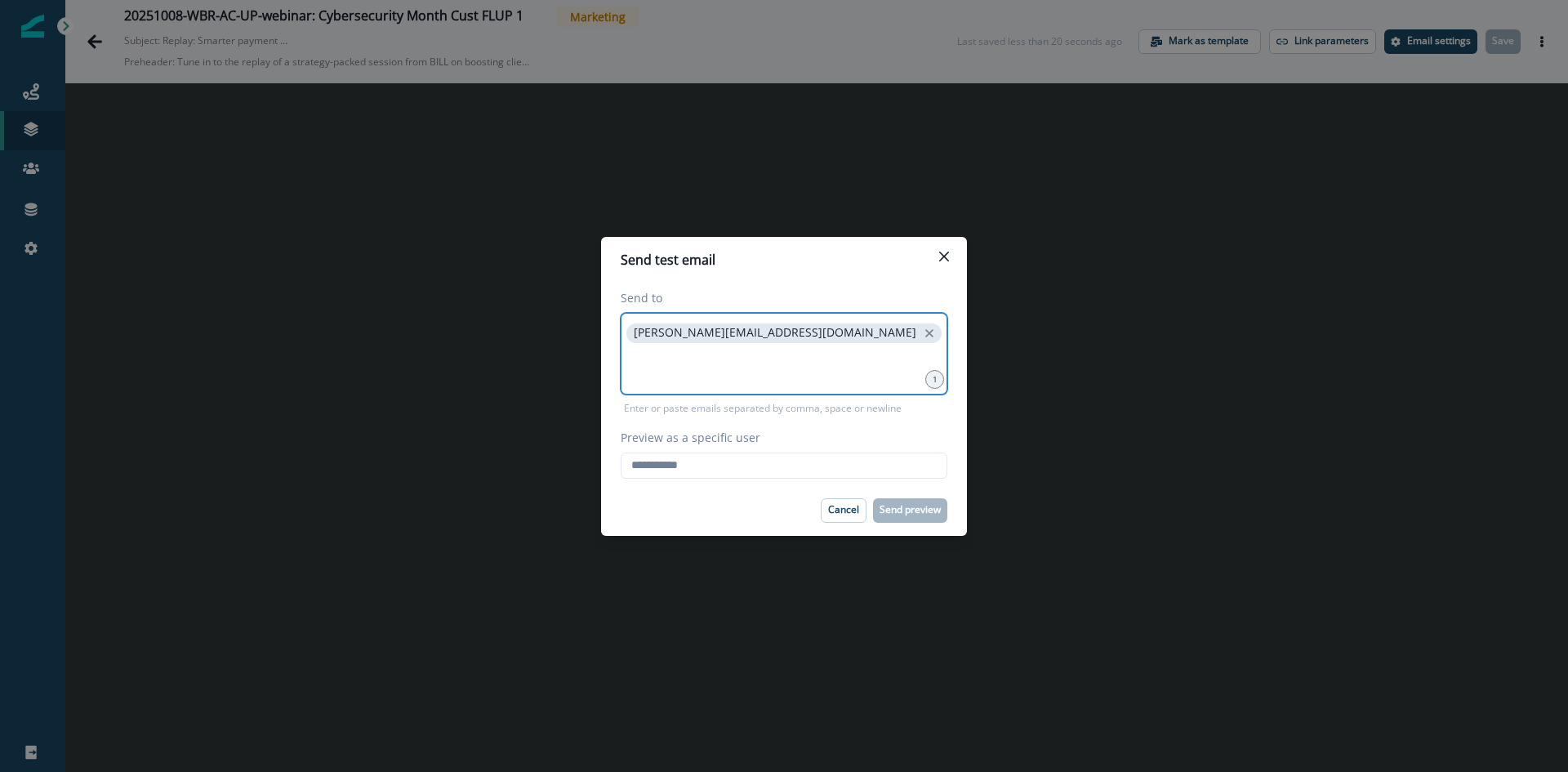
click at [744, 379] on input at bounding box center [784, 367] width 322 height 33
drag, startPoint x: 700, startPoint y: 468, endPoint x: 701, endPoint y: 476, distance: 8.1
click at [700, 468] on input "Preview as a specific user" at bounding box center [784, 465] width 327 height 26
type input "**********"
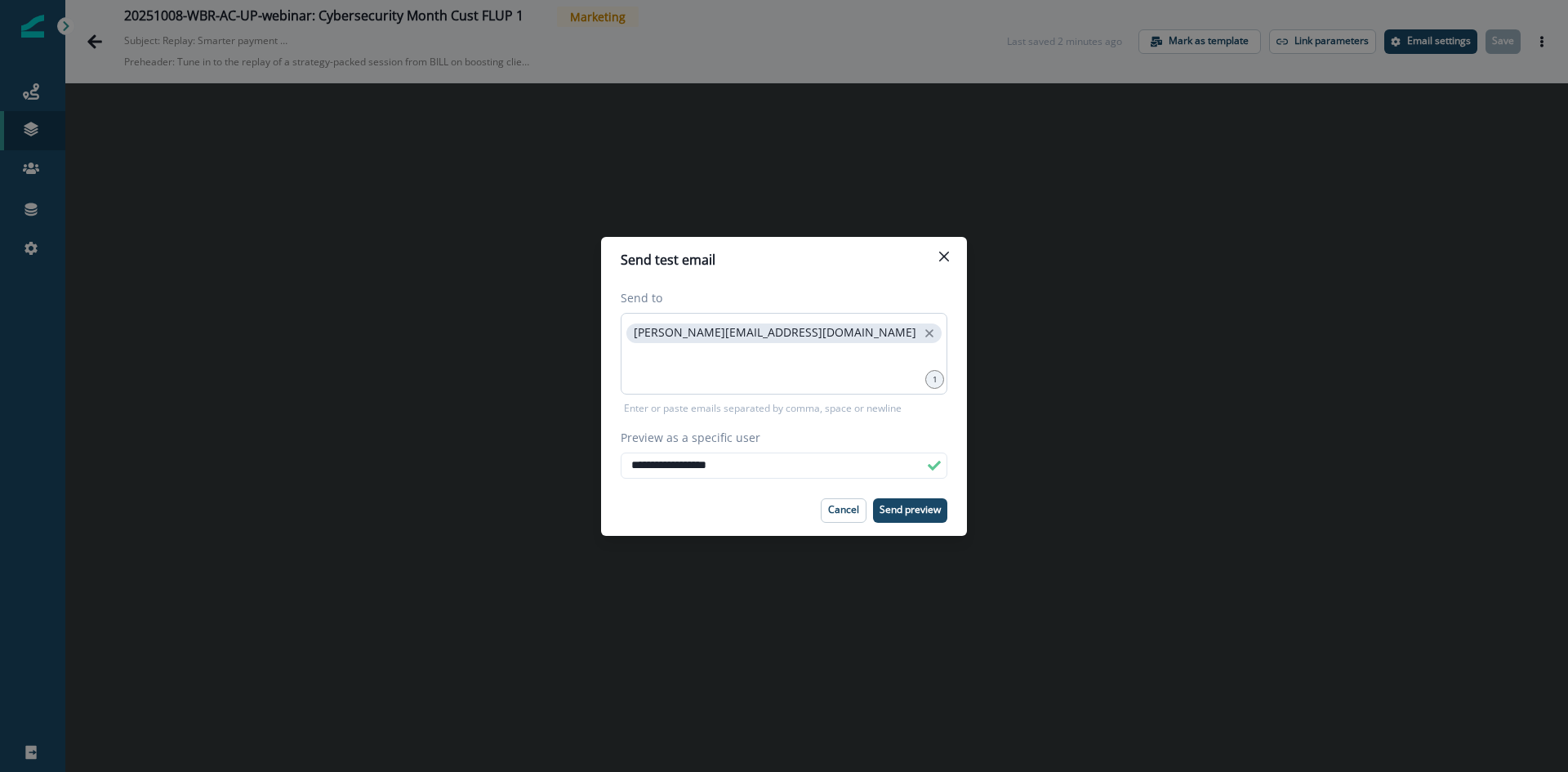
click at [835, 347] on div "[PERSON_NAME][EMAIL_ADDRESS][DOMAIN_NAME]" at bounding box center [784, 353] width 327 height 82
click at [857, 512] on p "Cancel" at bounding box center [843, 509] width 31 height 11
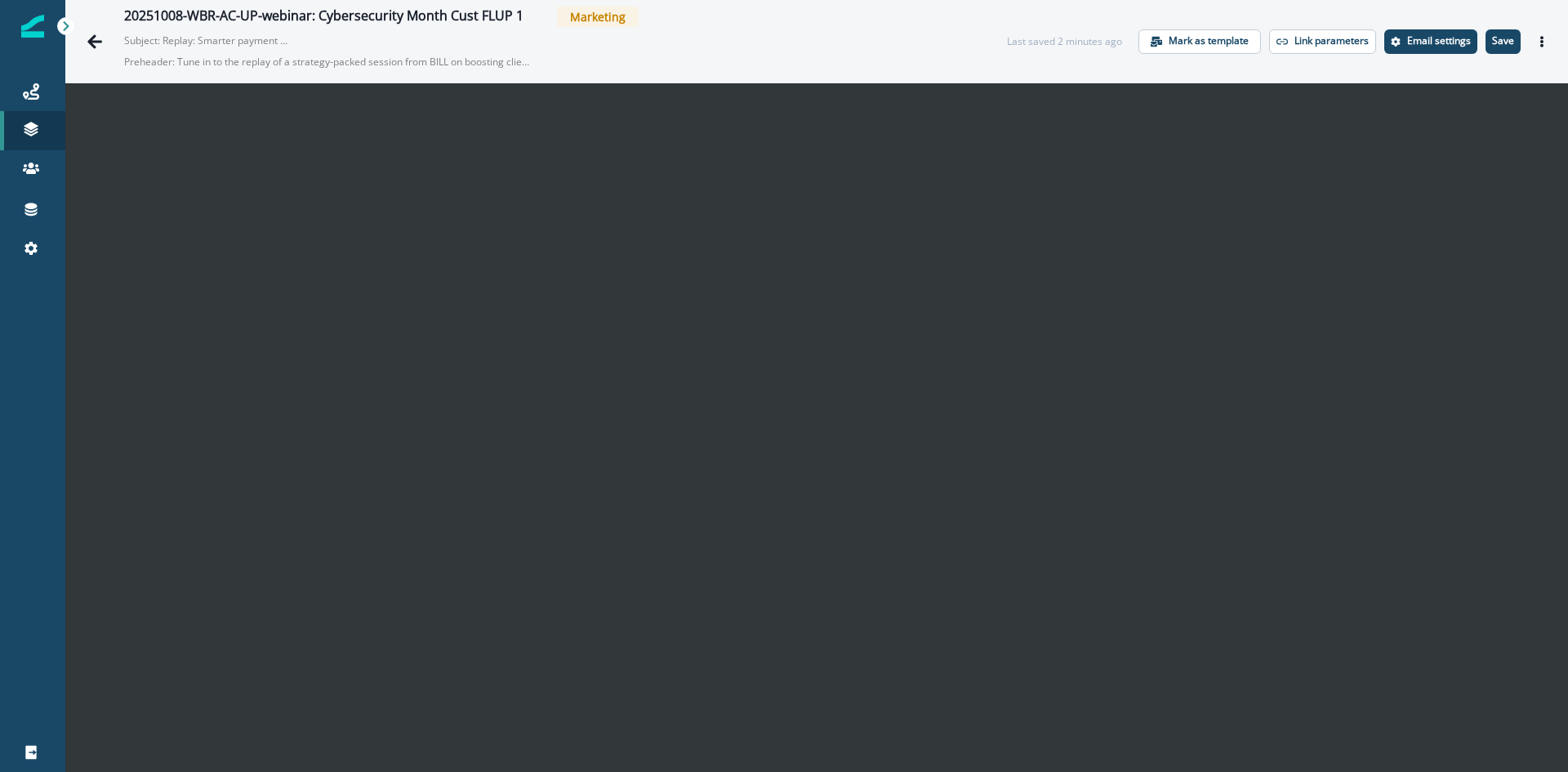
click at [1492, 35] on p "Save" at bounding box center [1503, 40] width 22 height 11
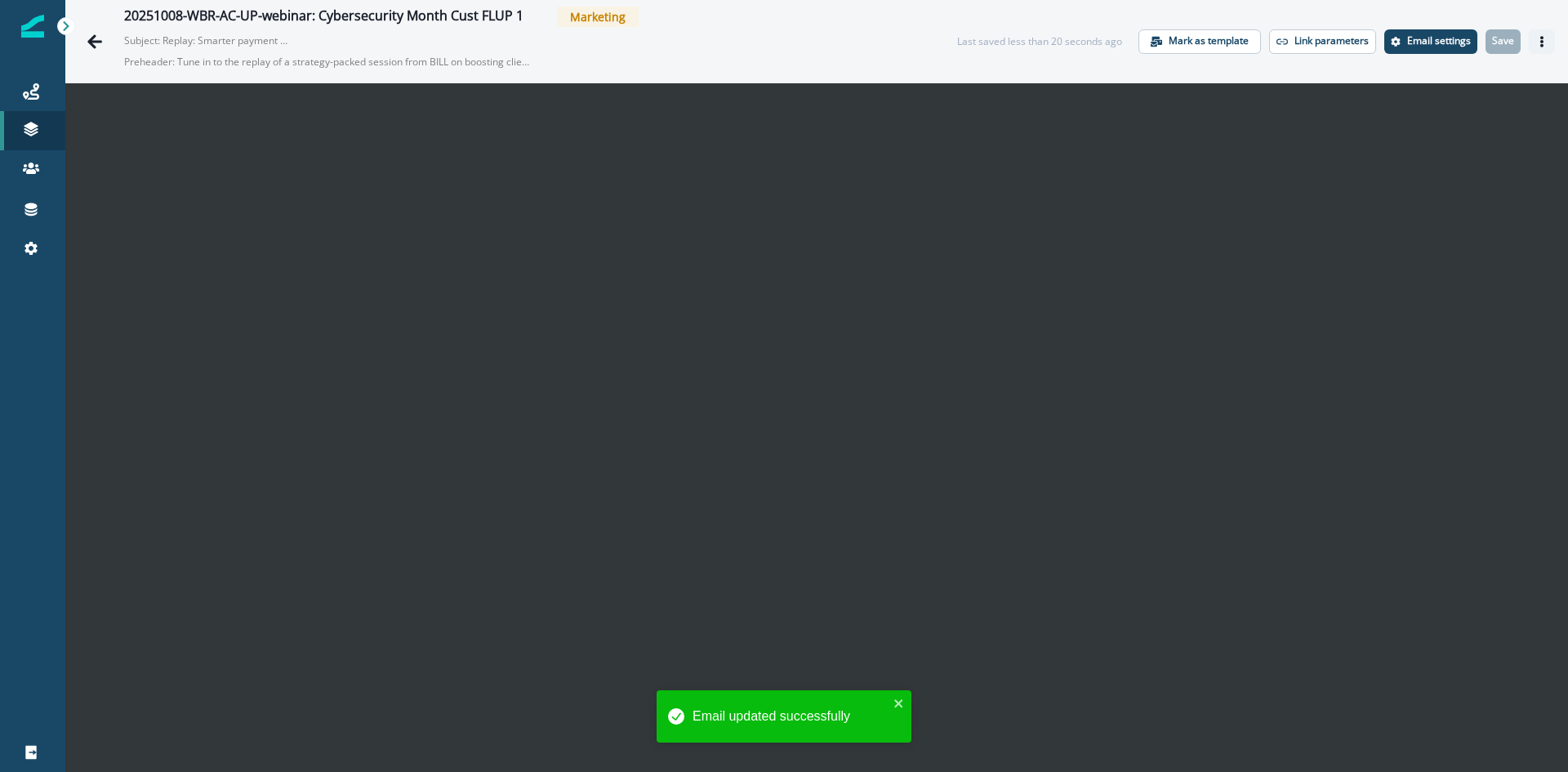
click at [1536, 40] on icon "Actions" at bounding box center [1541, 41] width 11 height 11
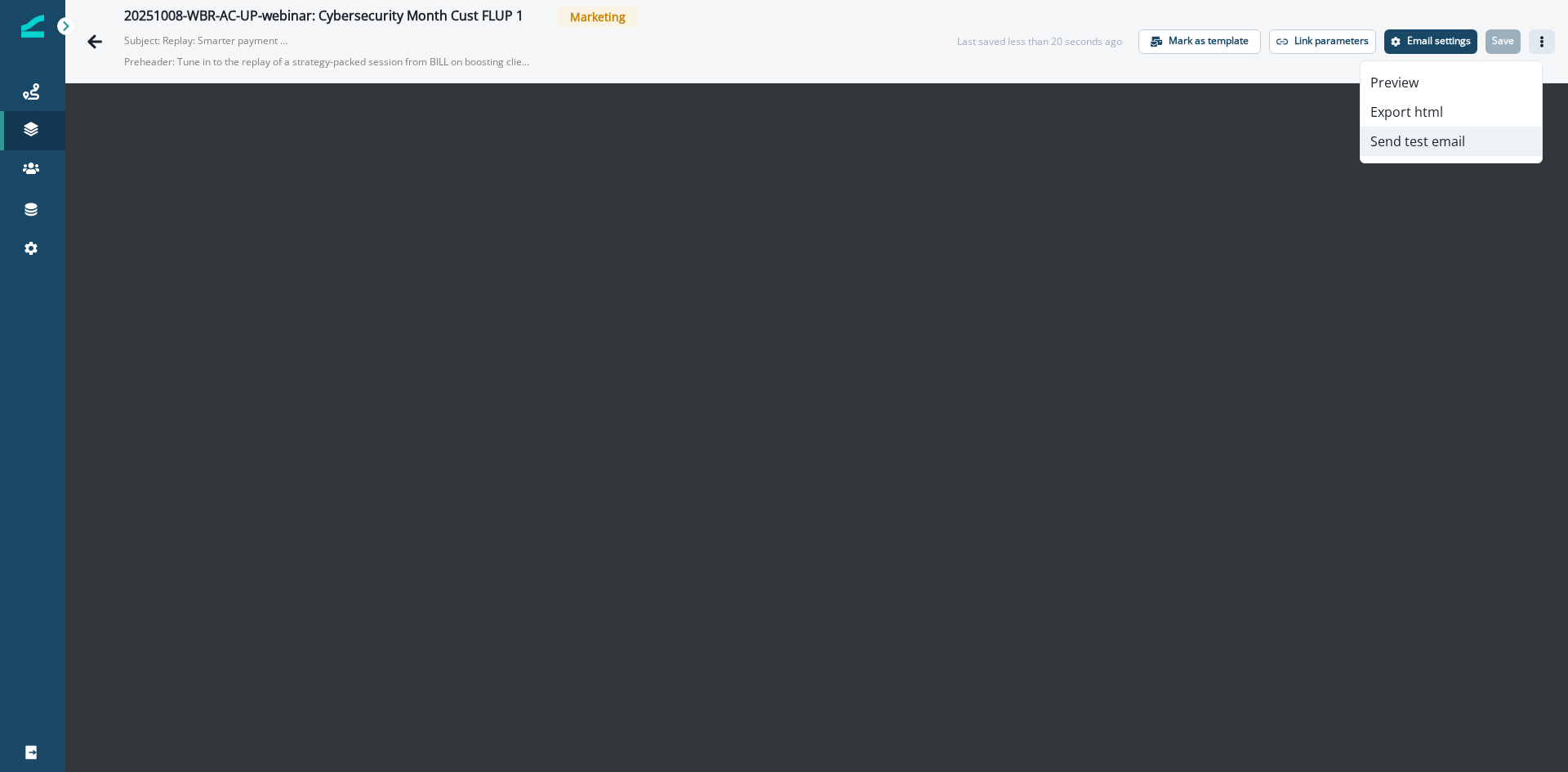
click at [1420, 137] on button "Send test email" at bounding box center [1451, 141] width 181 height 29
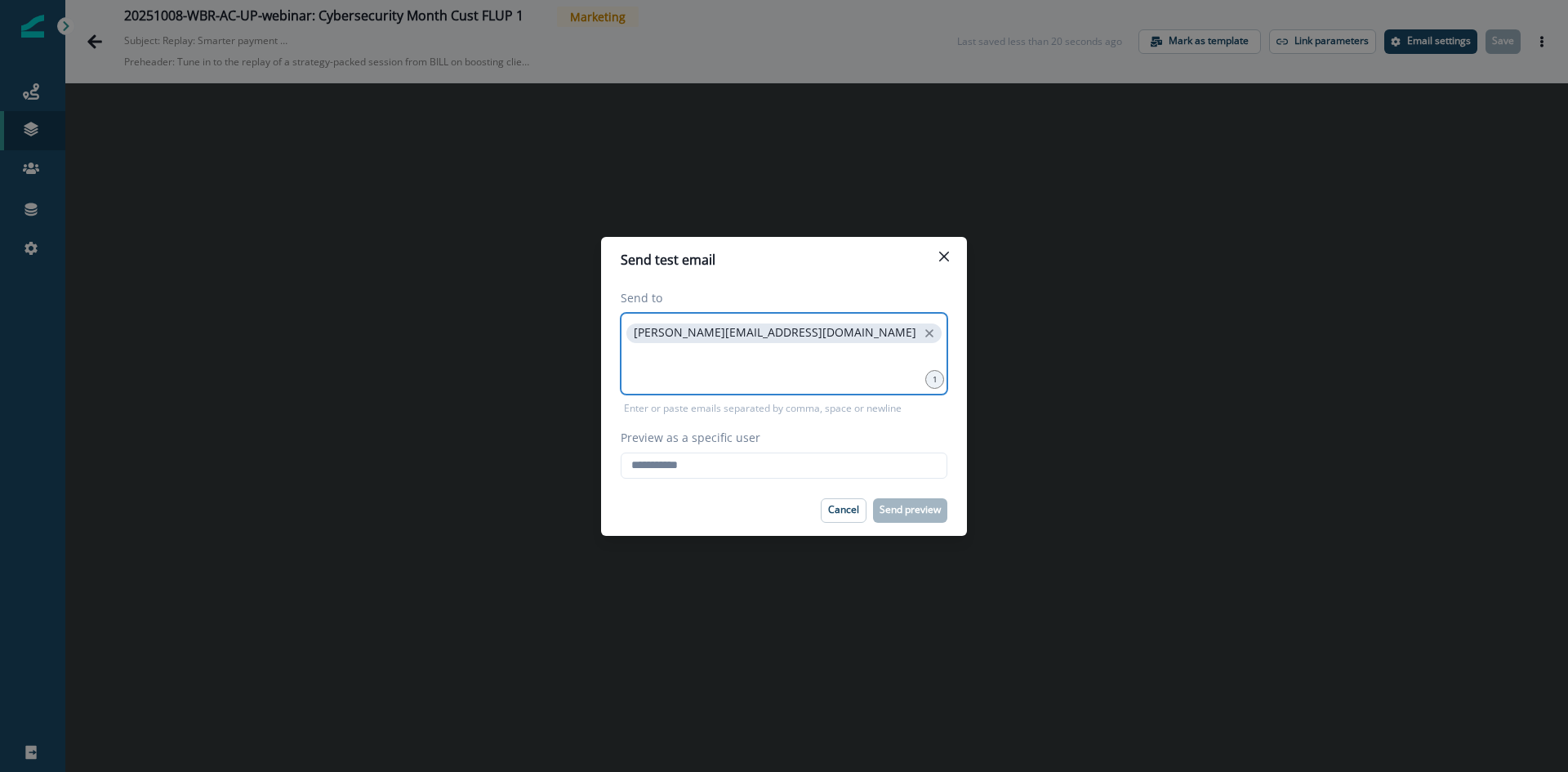
click at [661, 364] on input at bounding box center [784, 367] width 322 height 33
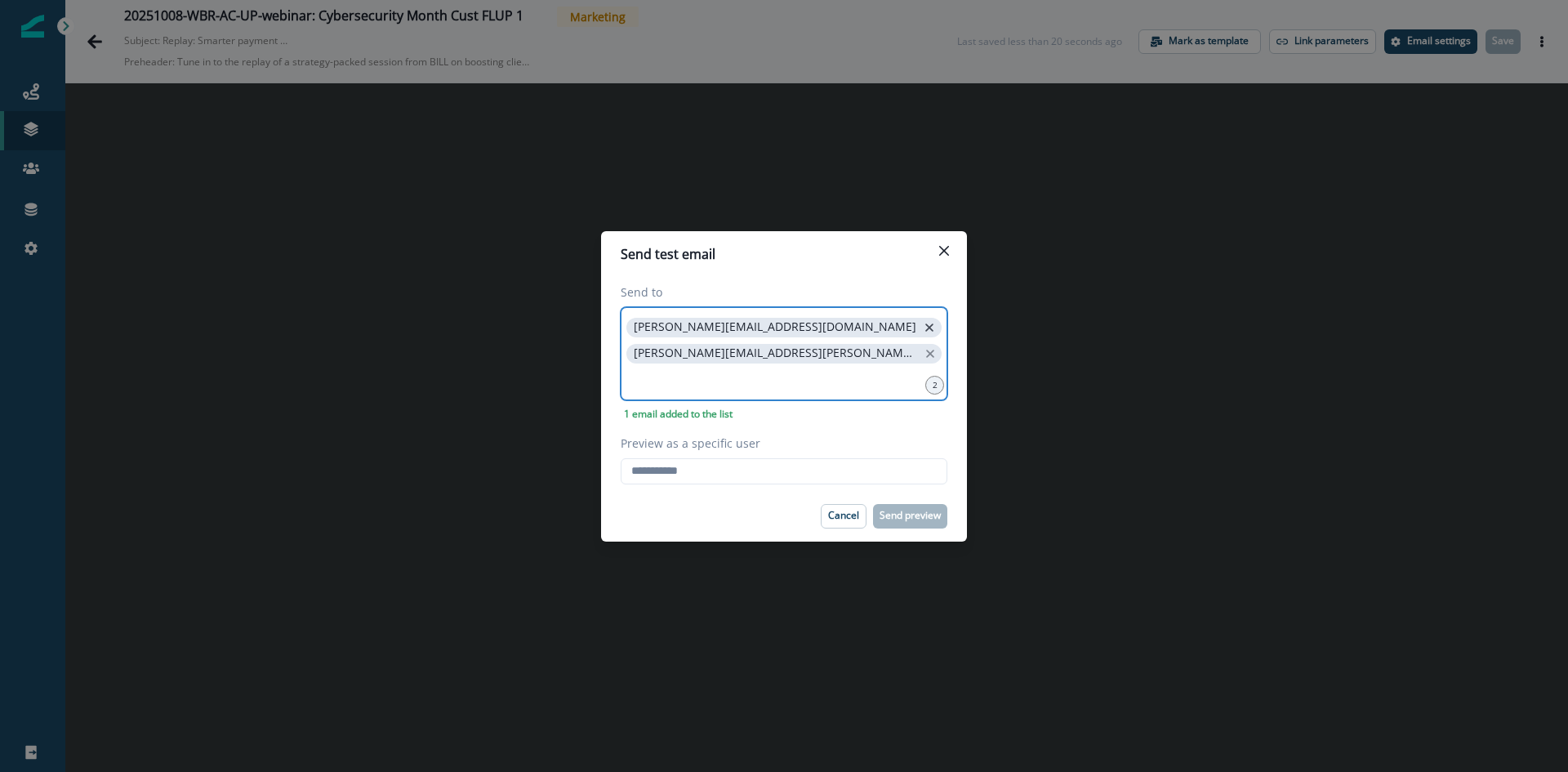
click at [922, 329] on icon "close" at bounding box center [929, 327] width 15 height 15
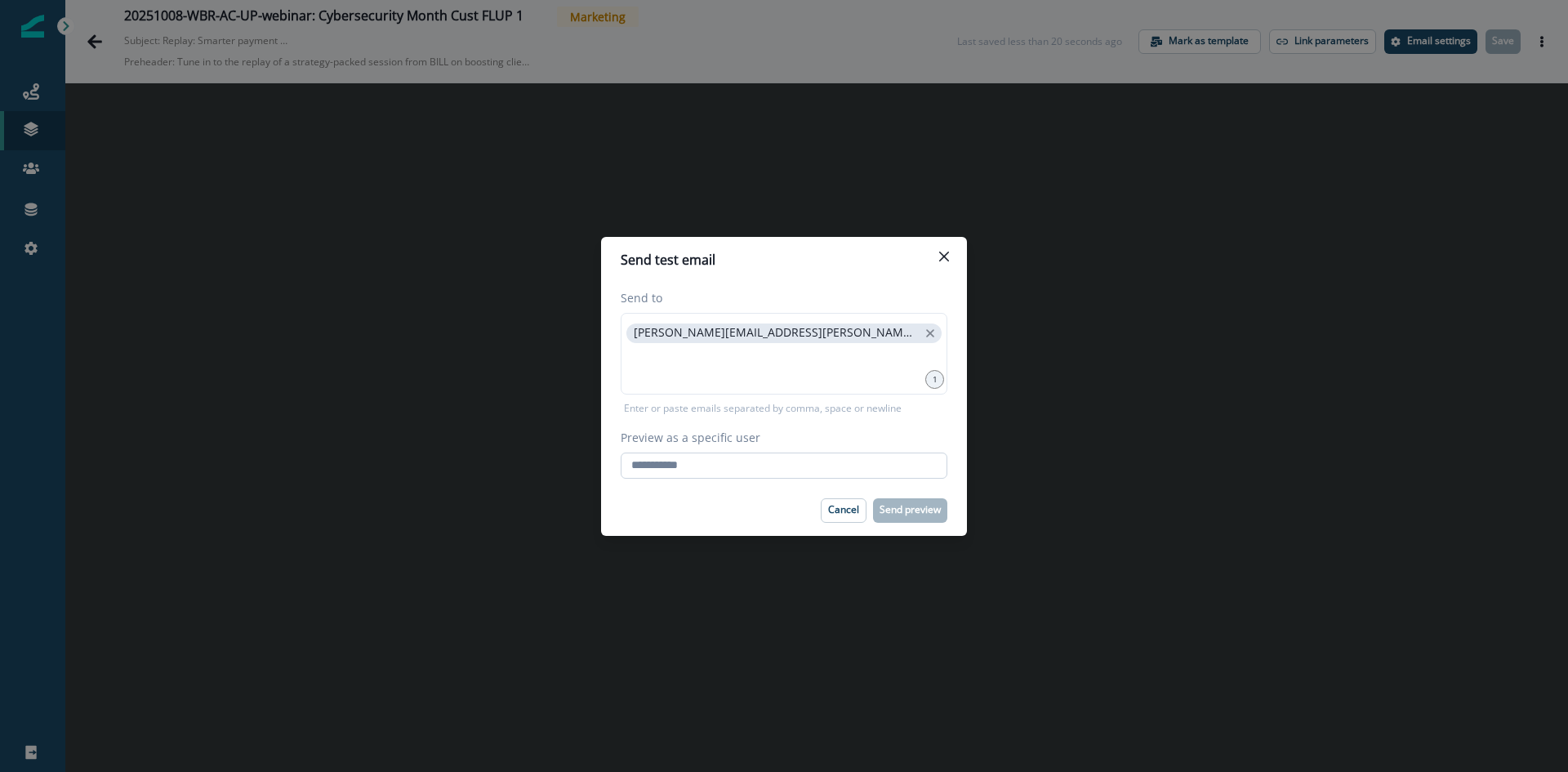
click at [685, 466] on input "Preview as a specific user" at bounding box center [784, 465] width 327 height 26
type input "**********"
click at [924, 514] on p "Send preview" at bounding box center [910, 509] width 61 height 11
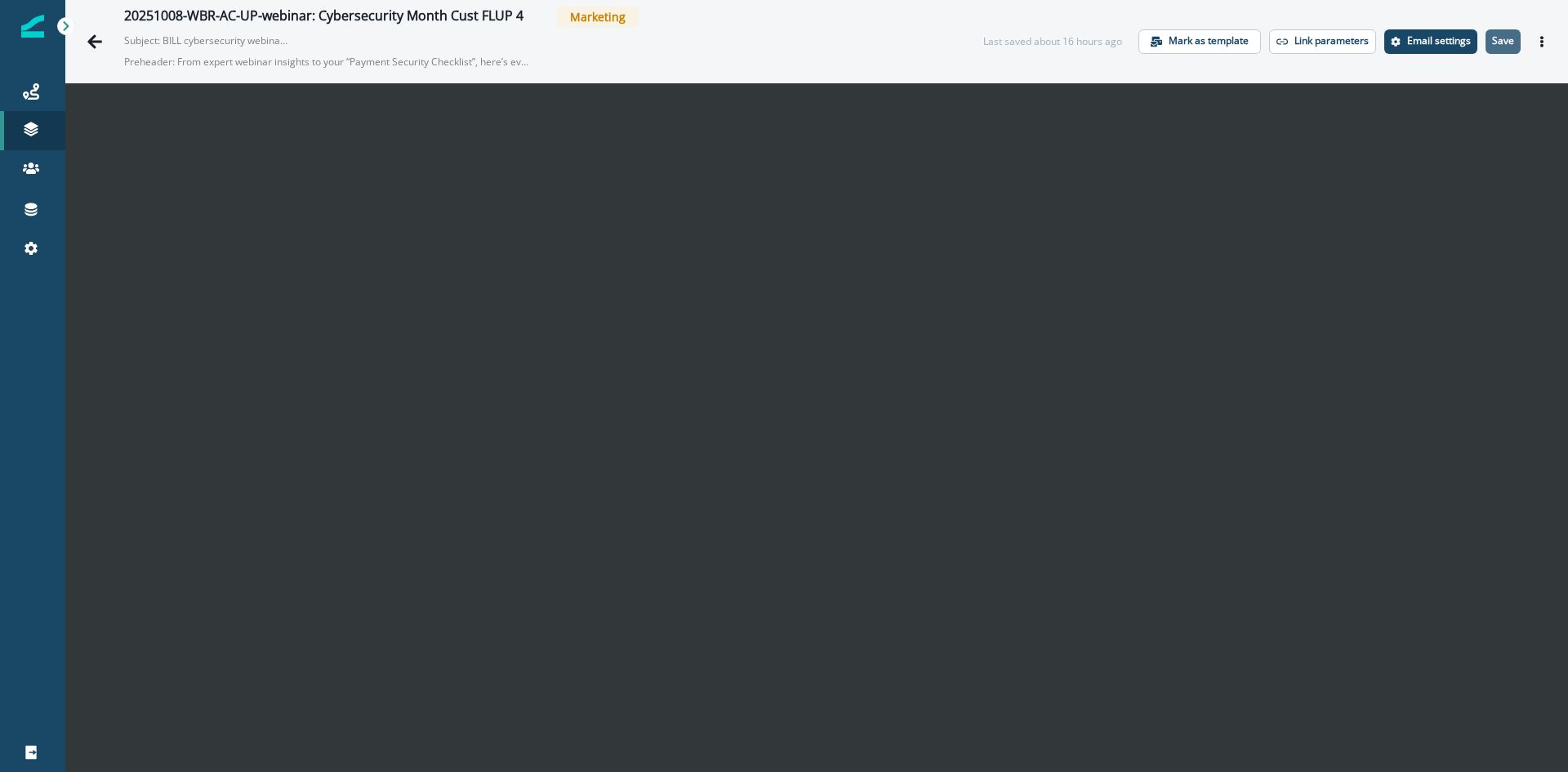
click at [1499, 36] on p "Save" at bounding box center [1503, 40] width 22 height 11
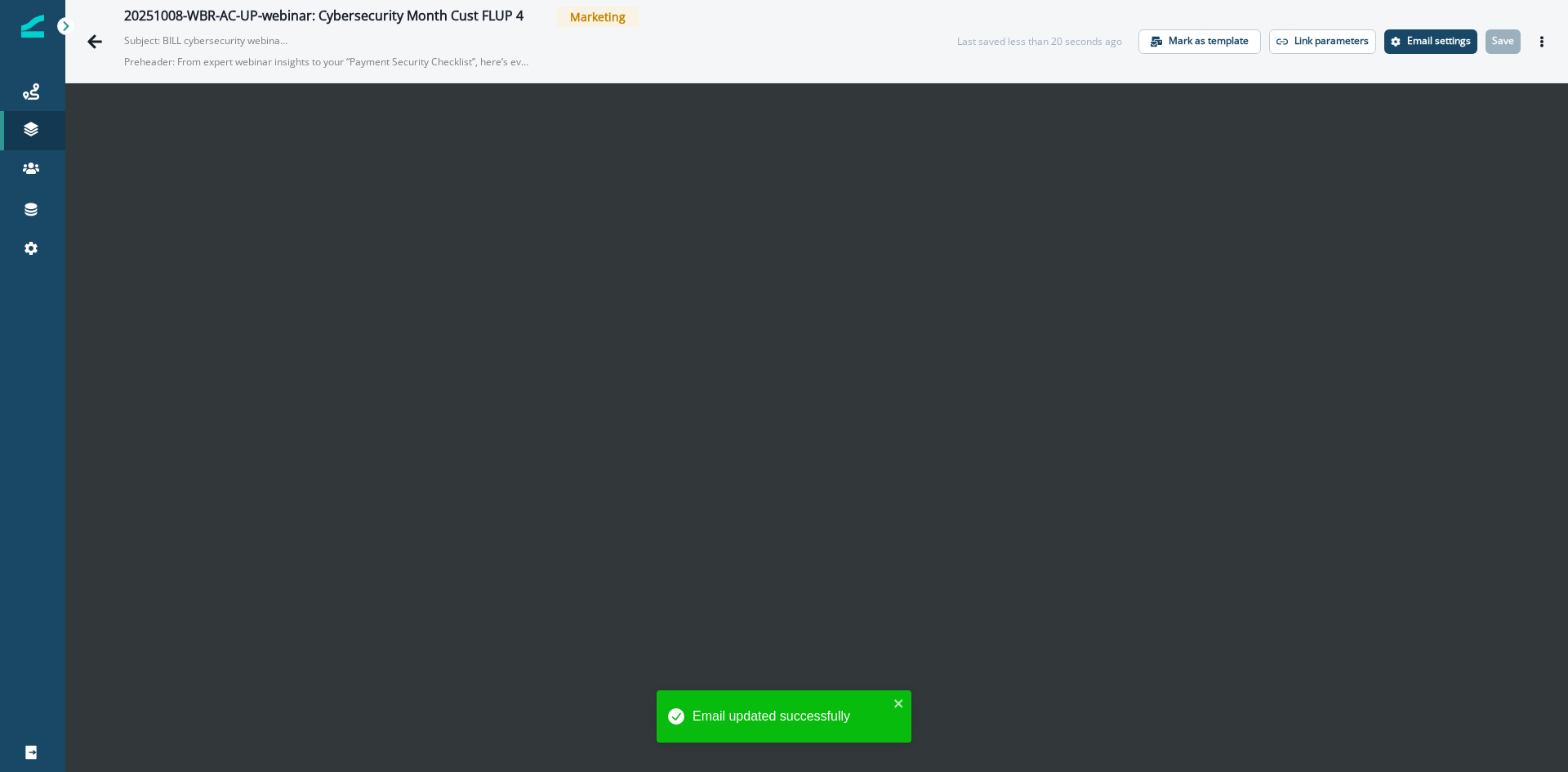
click at [1536, 41] on icon "Actions" at bounding box center [1541, 41] width 11 height 11
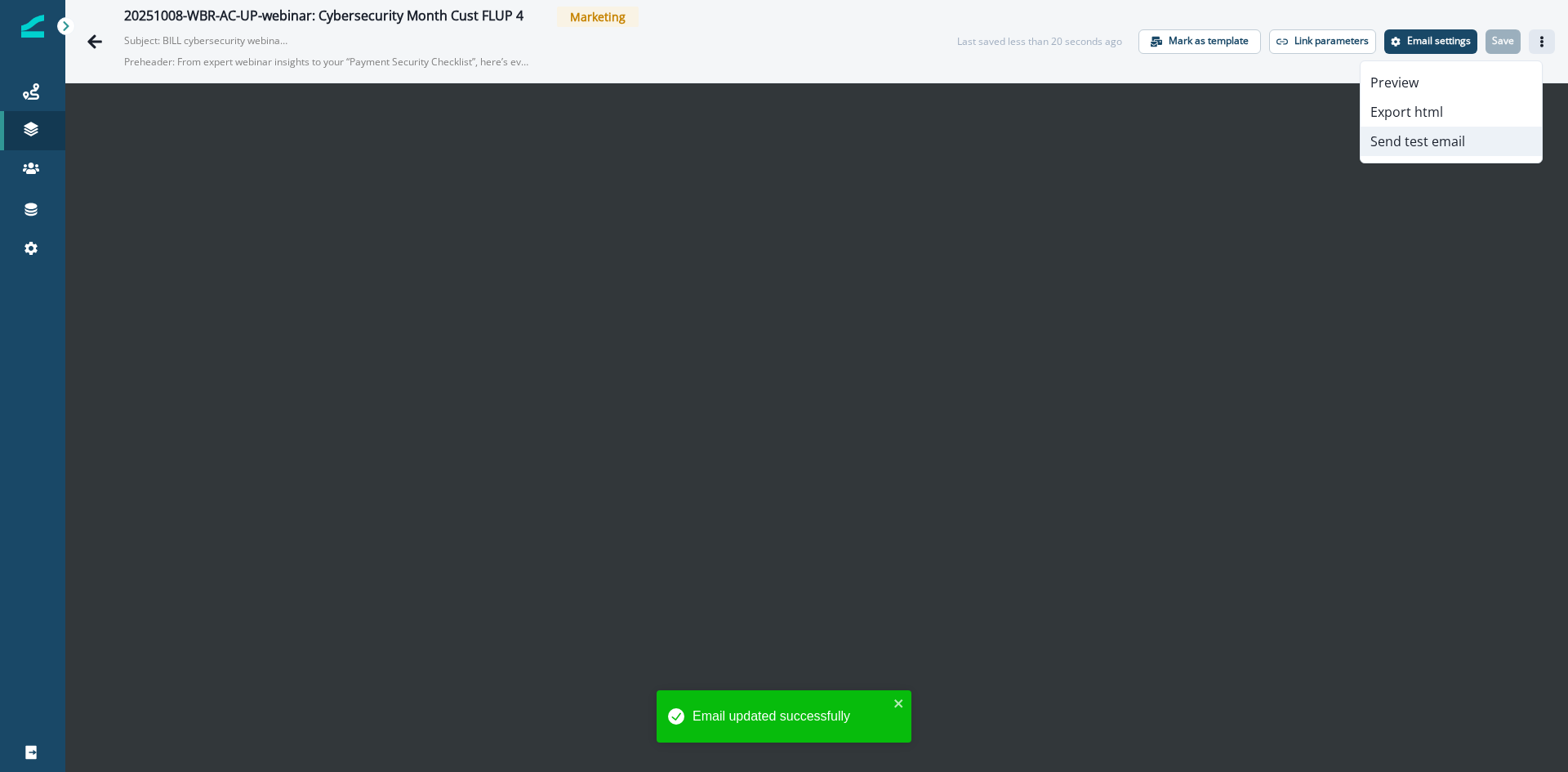
click at [1459, 132] on button "Send test email" at bounding box center [1451, 141] width 181 height 29
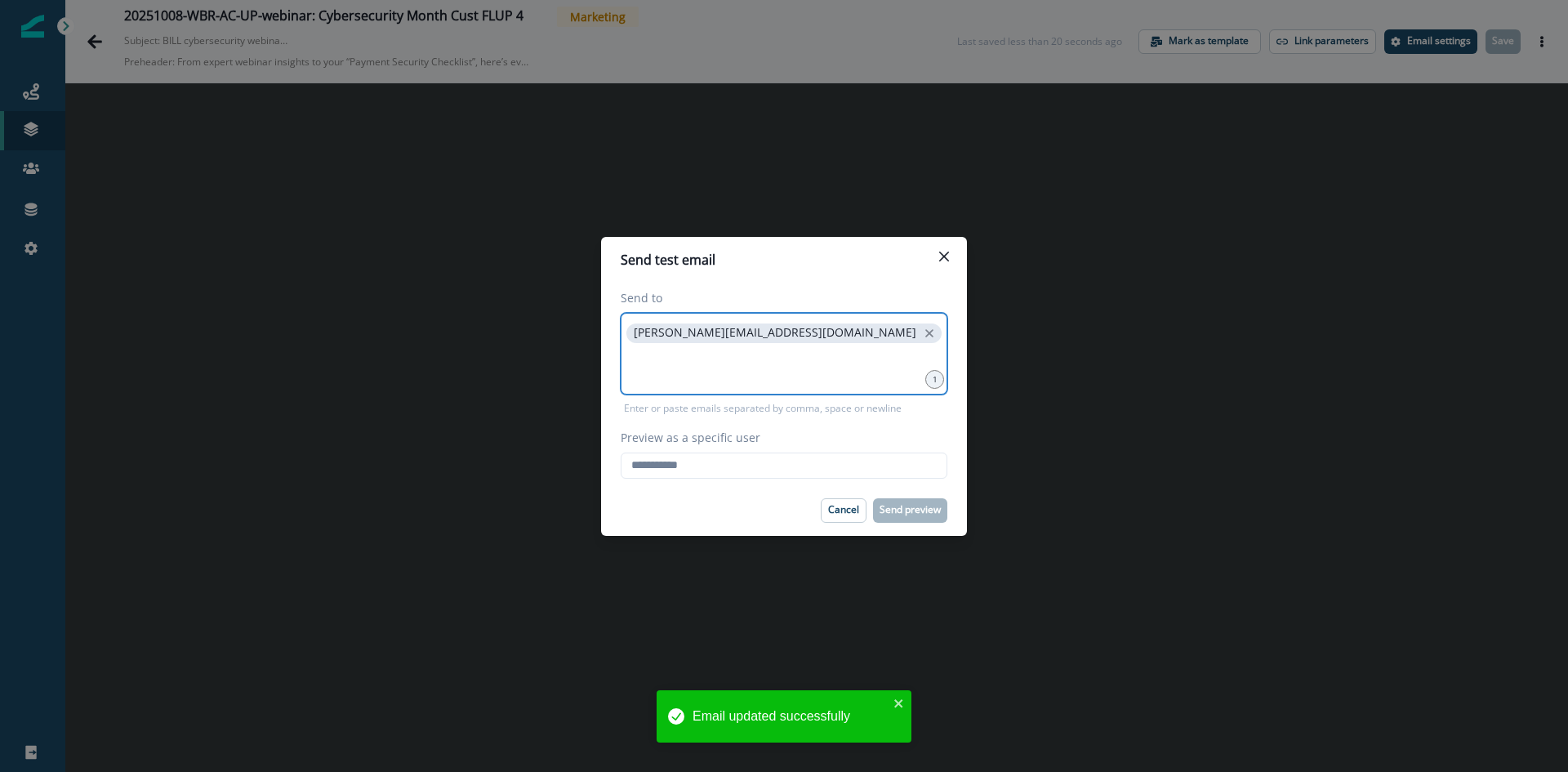
click at [740, 381] on input at bounding box center [784, 367] width 322 height 33
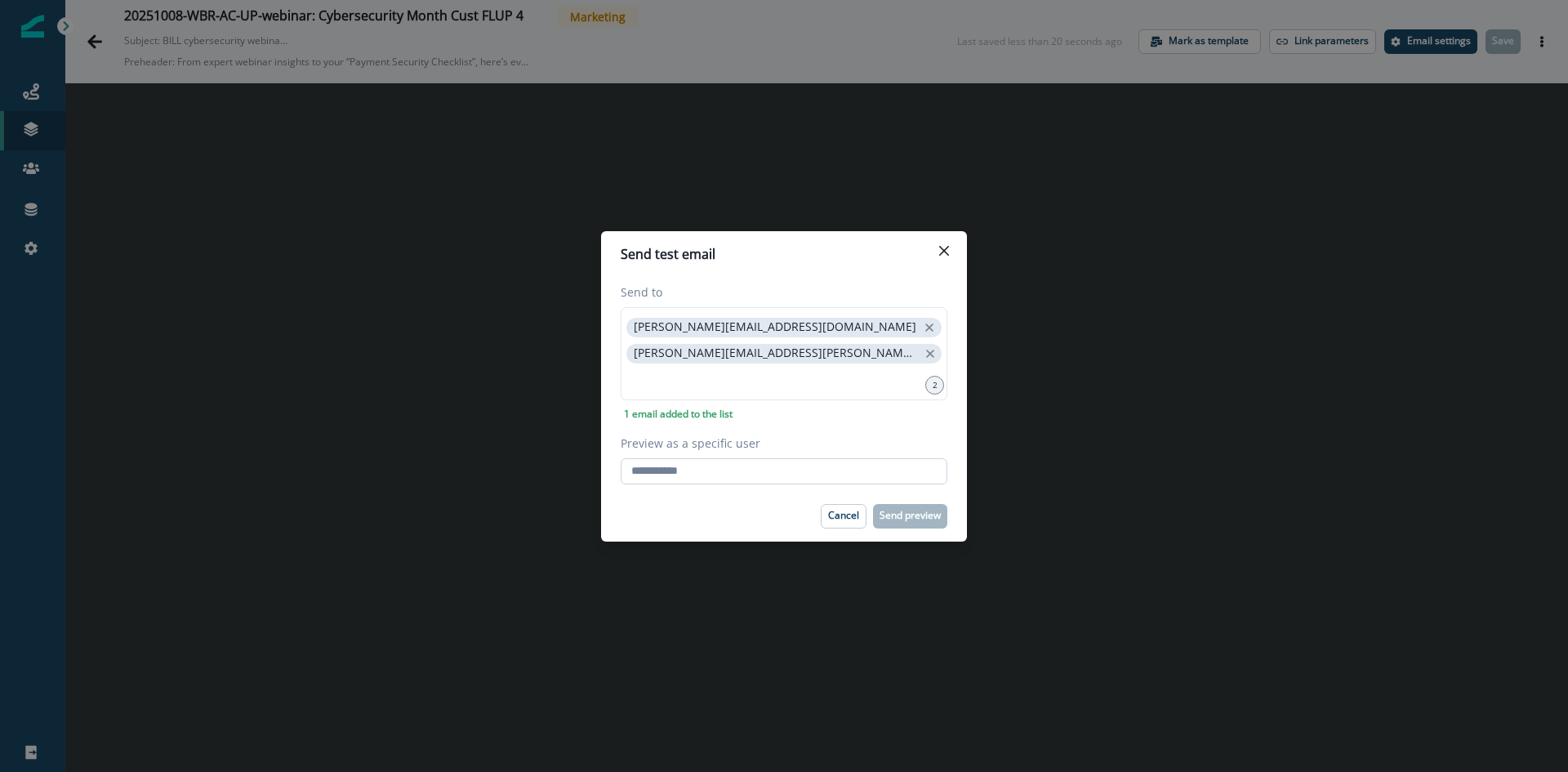
click at [736, 467] on input "Preview as a specific user" at bounding box center [784, 471] width 327 height 26
type input "**********"
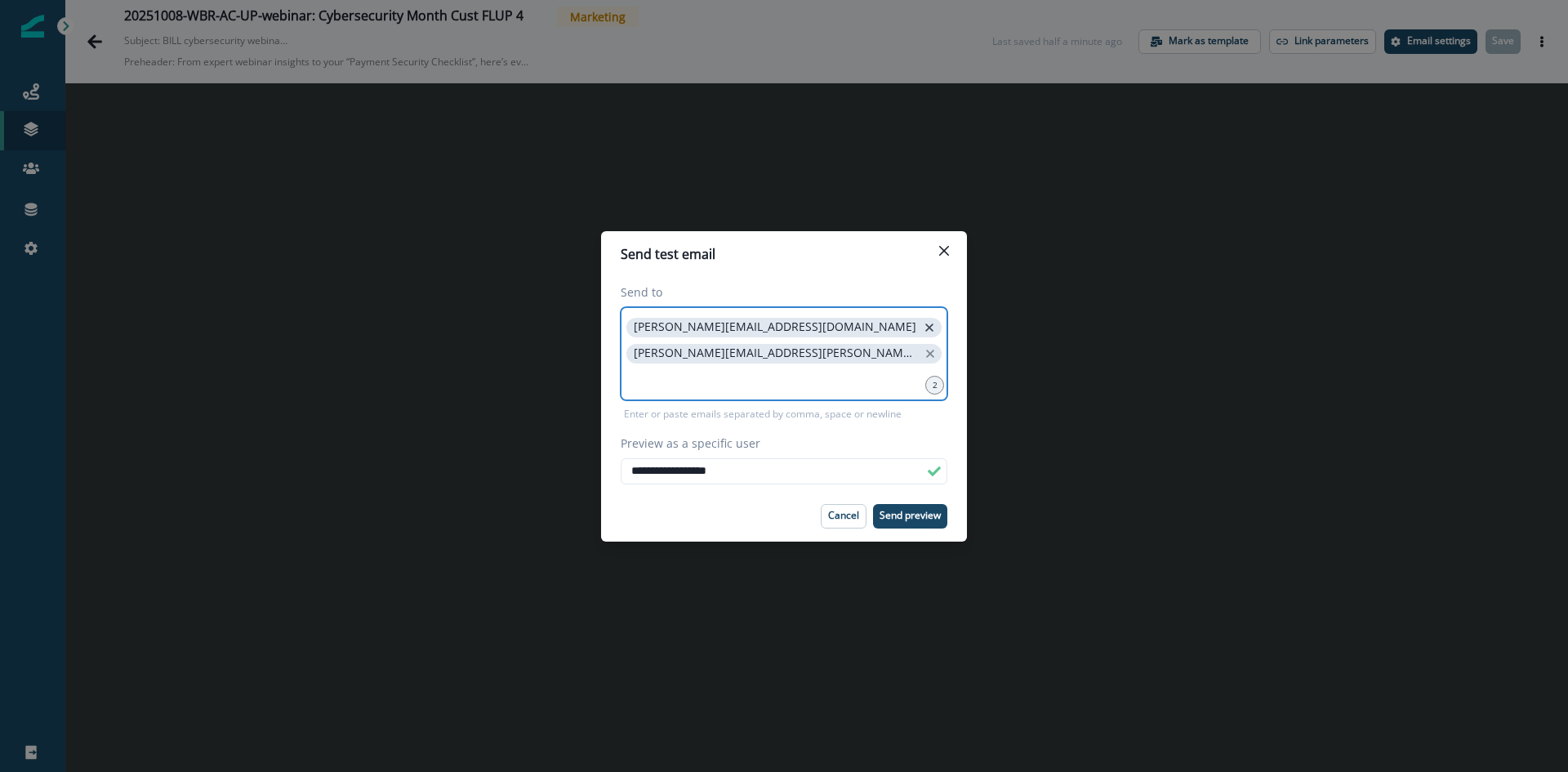
click at [922, 329] on icon "close" at bounding box center [929, 327] width 15 height 15
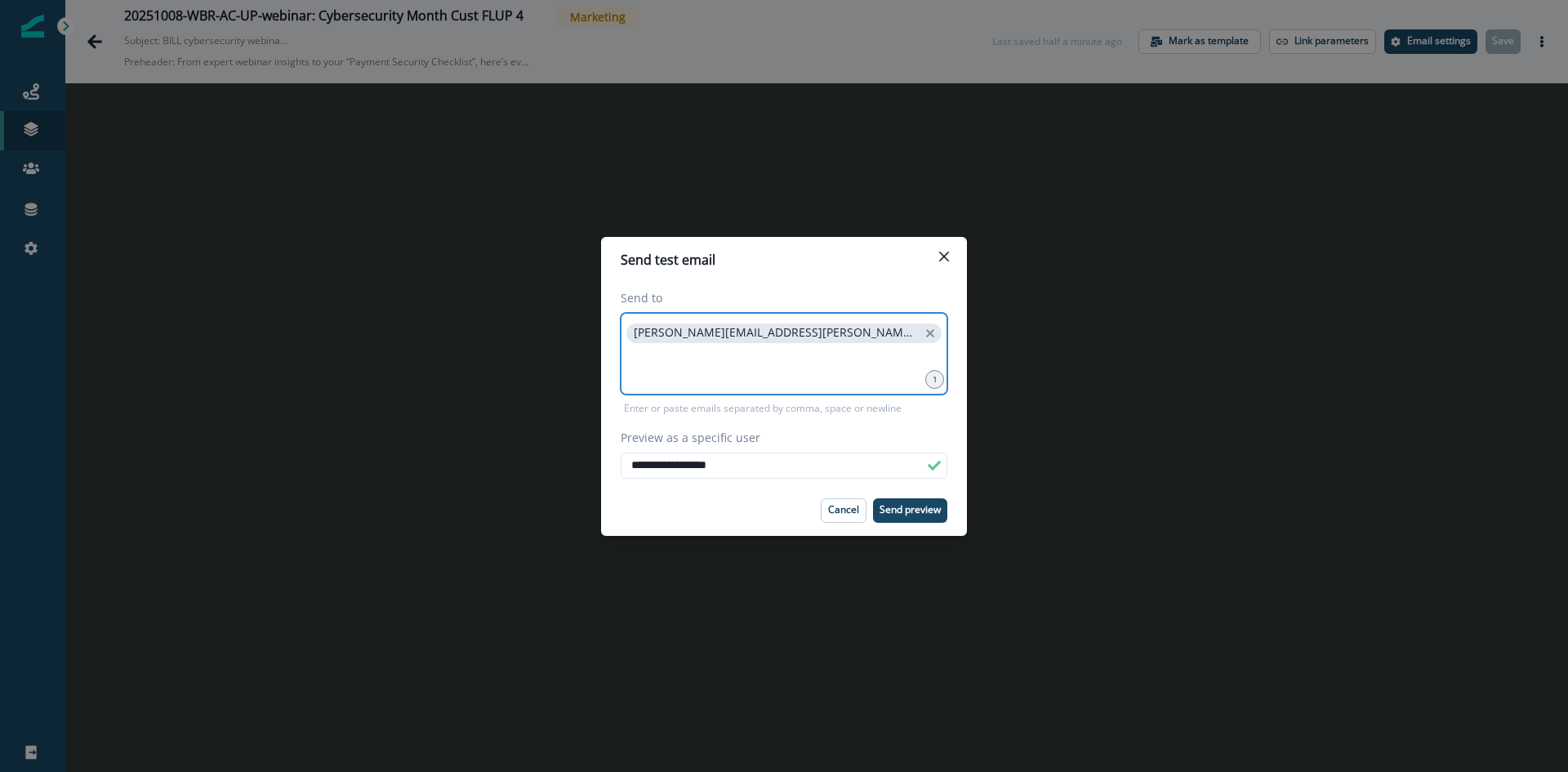
drag, startPoint x: 742, startPoint y: 332, endPoint x: 689, endPoint y: 377, distance: 69.5
click at [689, 377] on input at bounding box center [784, 367] width 322 height 33
copy div "[PERSON_NAME][EMAIL_ADDRESS][PERSON_NAME][DOMAIN_NAME]"
drag, startPoint x: 827, startPoint y: 332, endPoint x: 618, endPoint y: 327, distance: 209.1
click at [618, 327] on div "**********" at bounding box center [784, 383] width 366 height 202
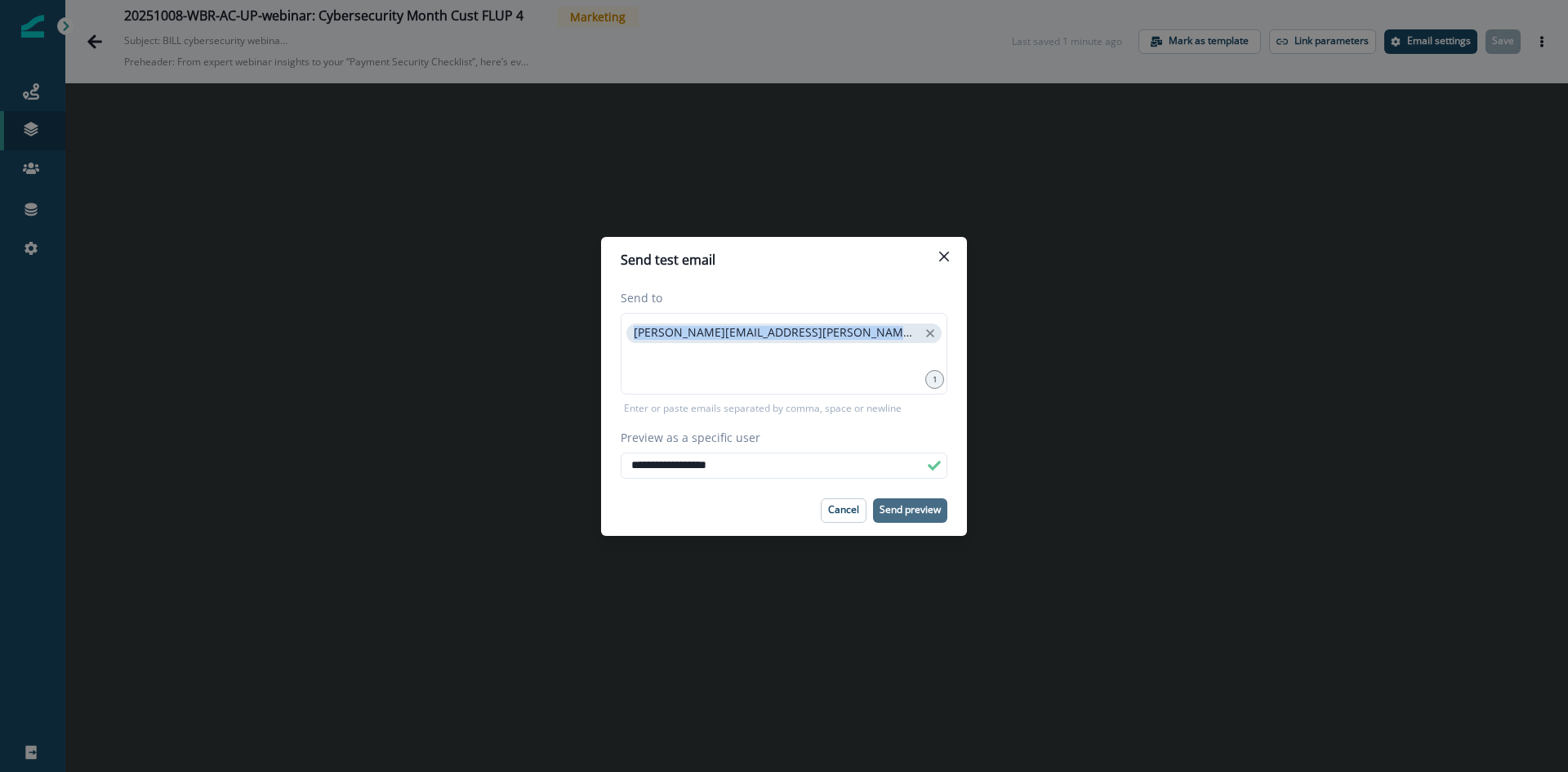
click at [911, 510] on p "Send preview" at bounding box center [910, 509] width 61 height 11
